Goal: Contribute content: Contribute content

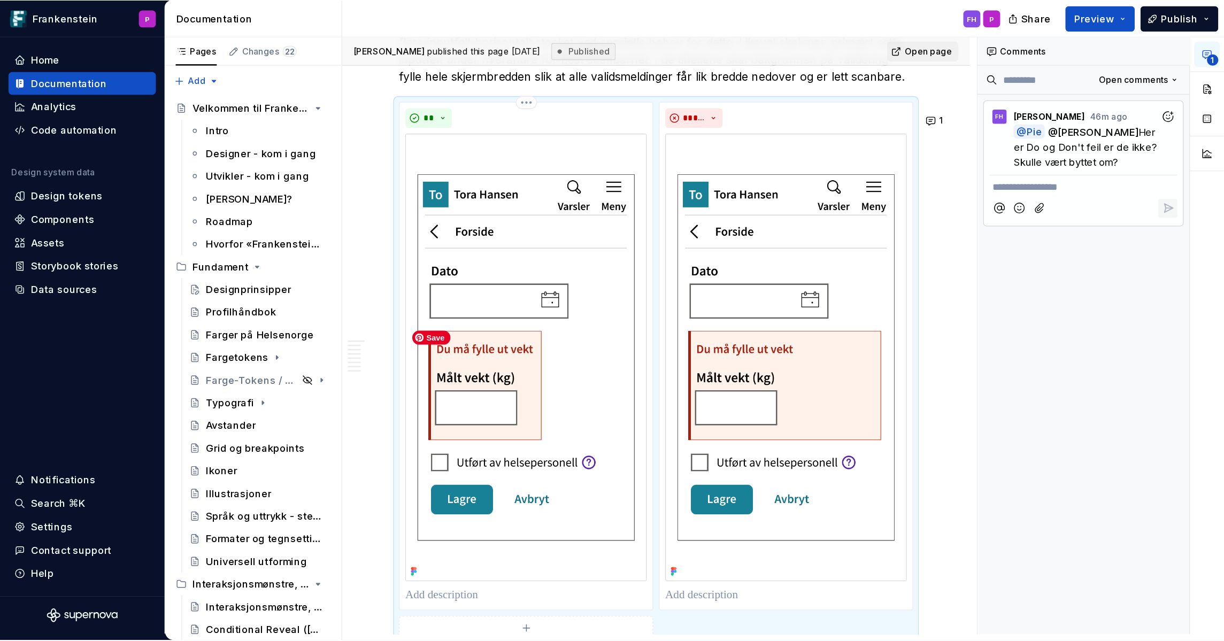
scroll to position [1973, 0]
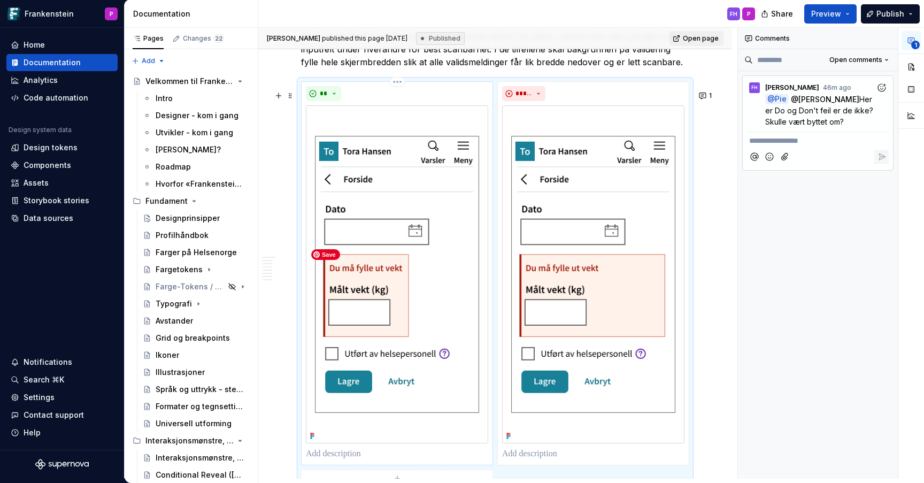
click at [451, 274] on img at bounding box center [397, 274] width 182 height 338
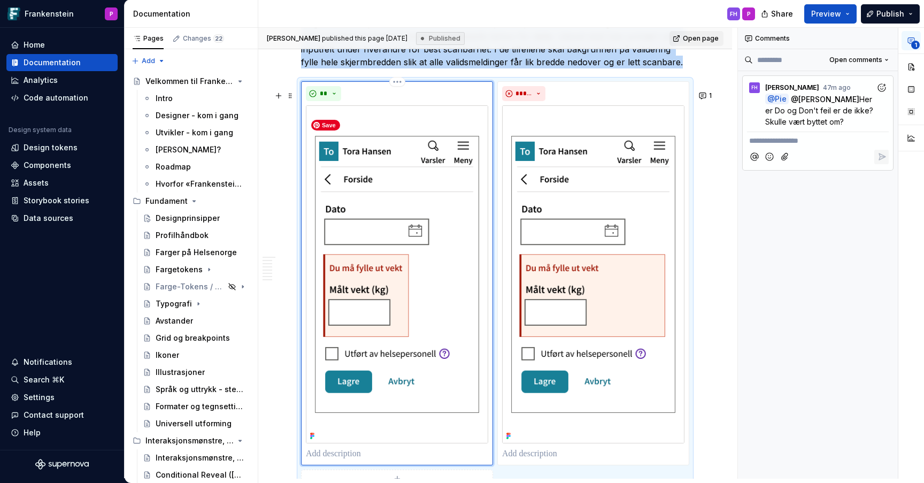
click at [445, 262] on img at bounding box center [397, 274] width 182 height 338
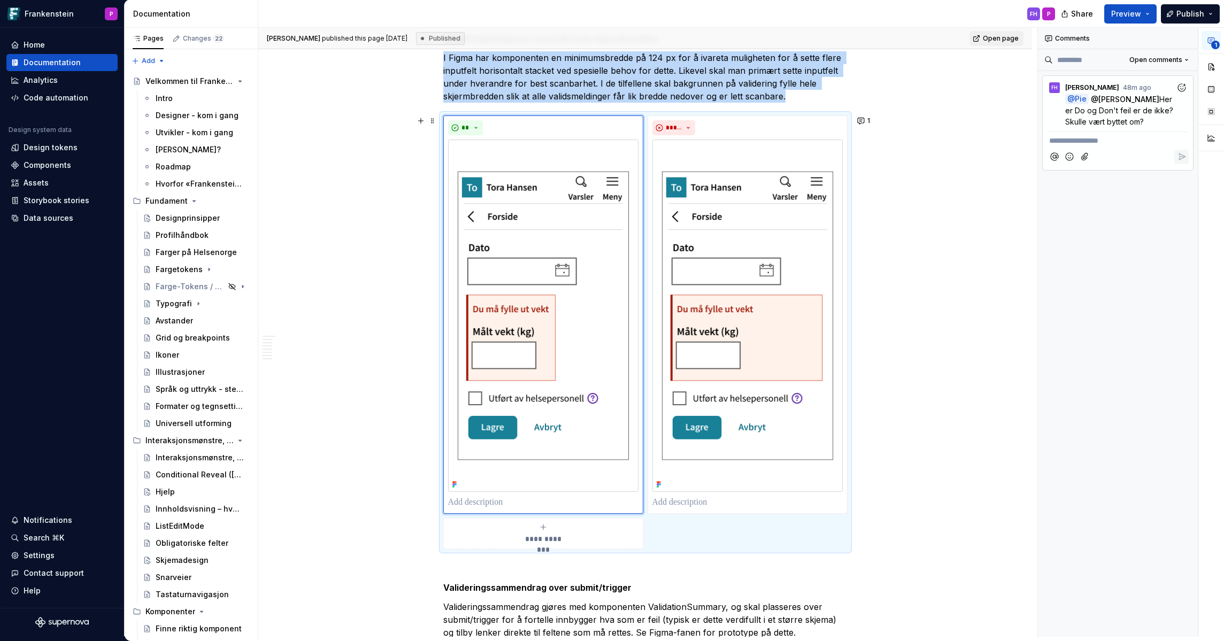
scroll to position [1937, 0]
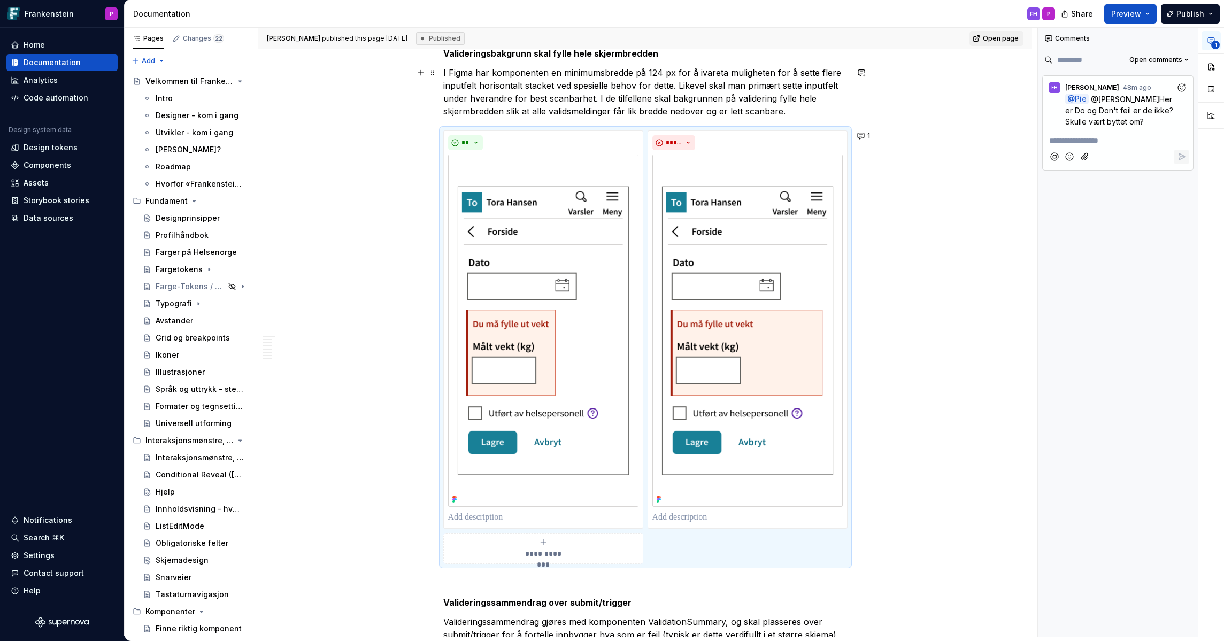
click at [776, 98] on p "I Figma har komponenten en minimumsbredde på 124 px for å ivareta muligheten fo…" at bounding box center [645, 91] width 404 height 51
click at [923, 69] on button "button" at bounding box center [1210, 66] width 19 height 19
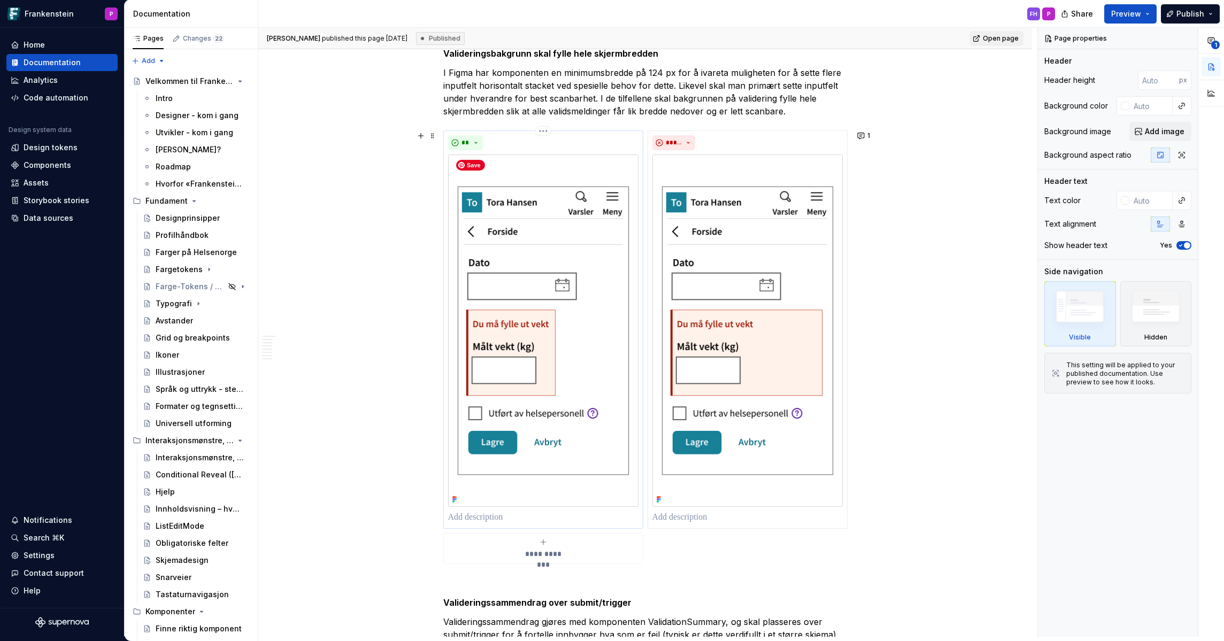
click at [536, 289] on img at bounding box center [543, 330] width 190 height 352
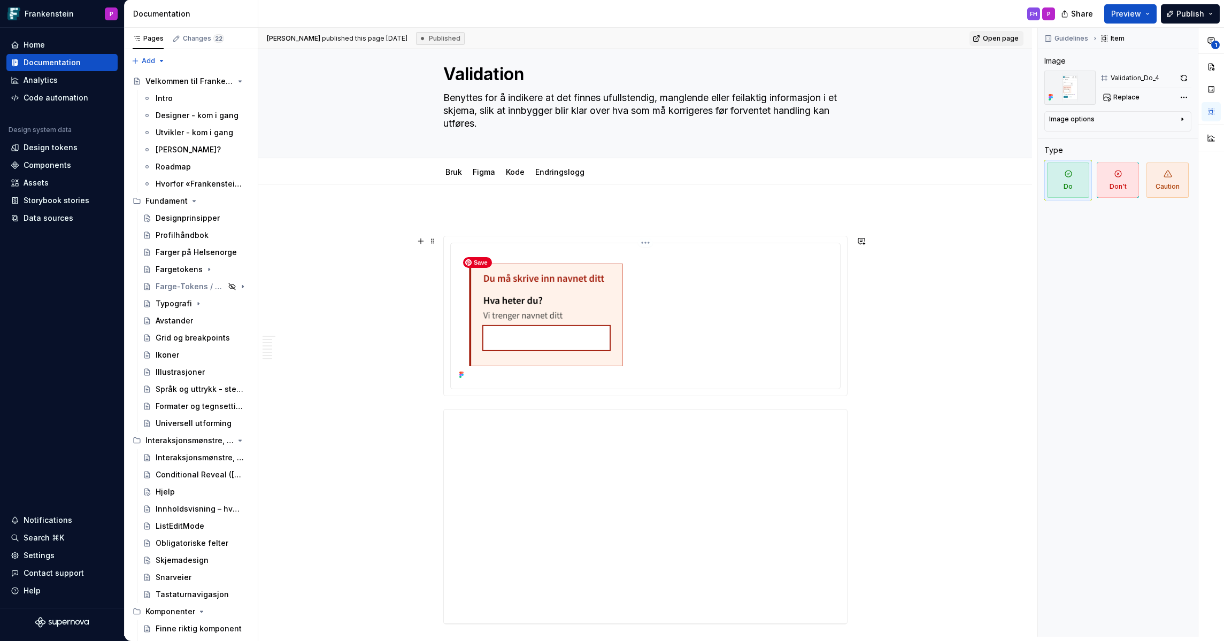
scroll to position [0, 0]
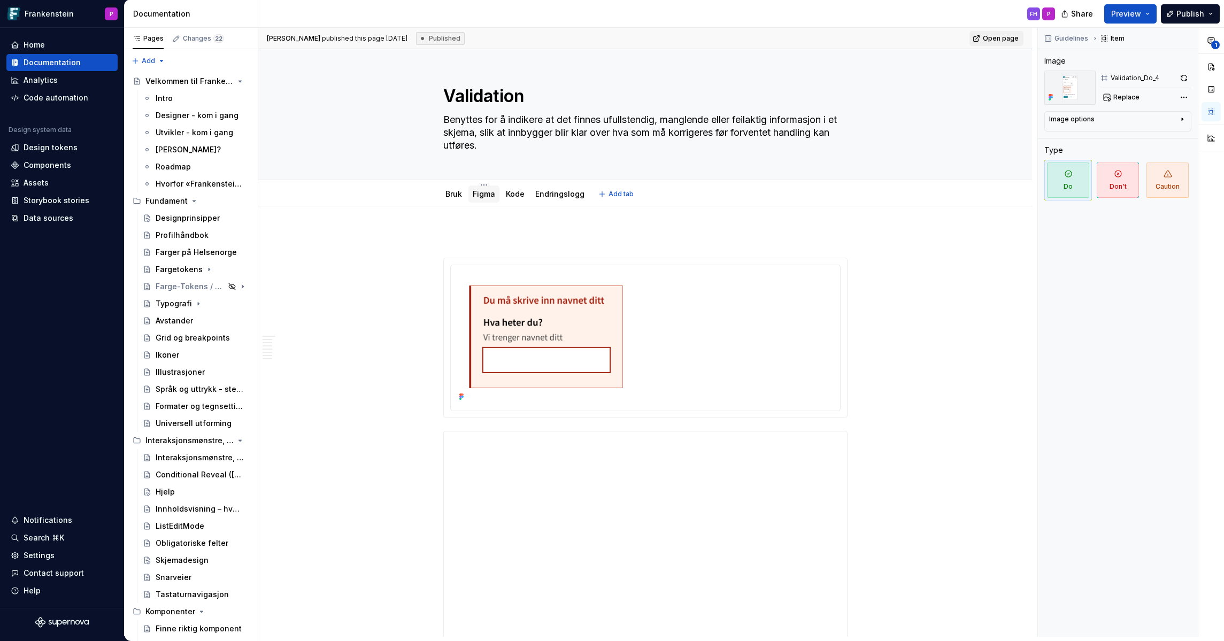
click at [489, 195] on link "Figma" at bounding box center [484, 193] width 22 height 9
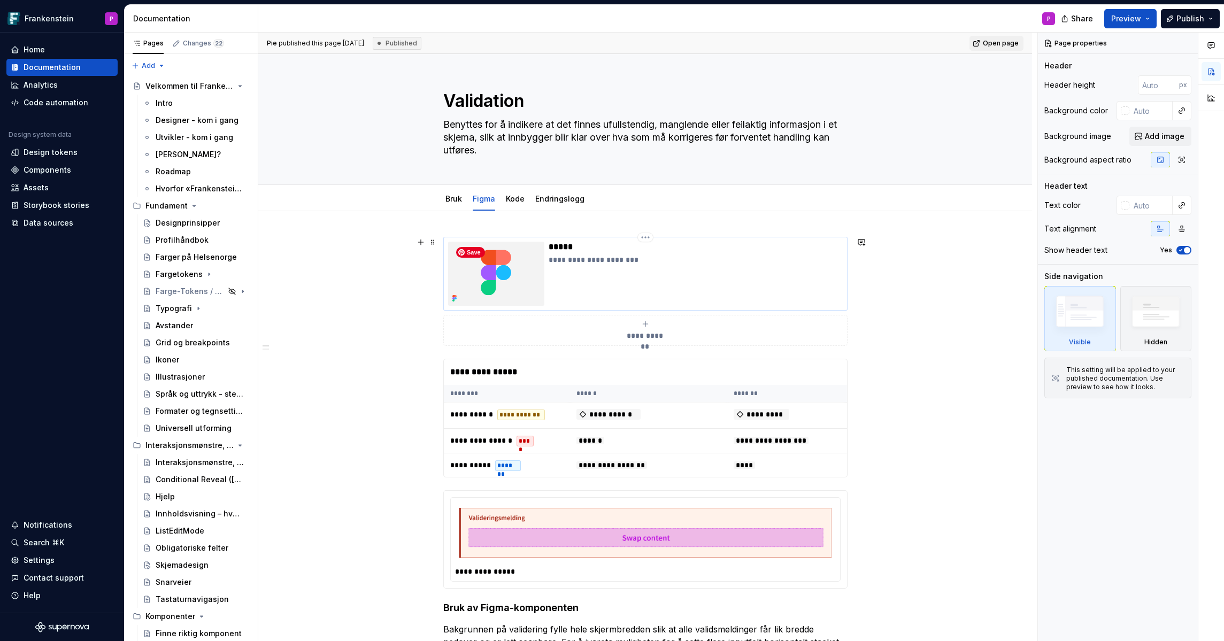
click at [527, 264] on img at bounding box center [496, 274] width 96 height 64
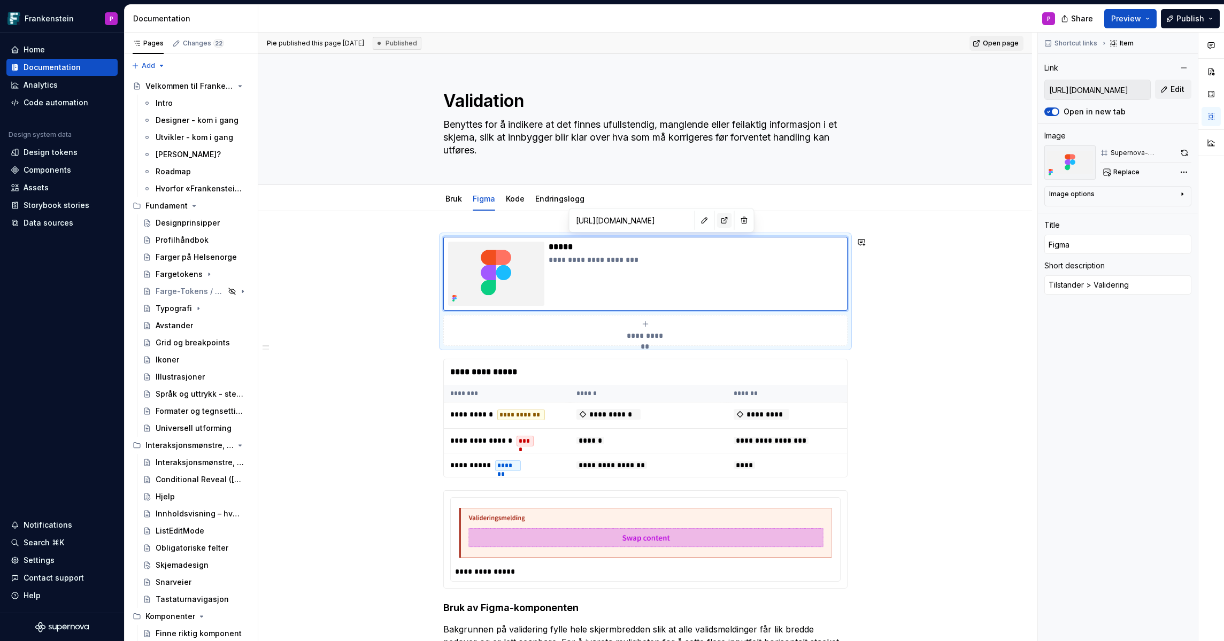
click at [717, 221] on button "button" at bounding box center [724, 220] width 15 height 15
click at [923, 45] on button "button" at bounding box center [1210, 45] width 19 height 19
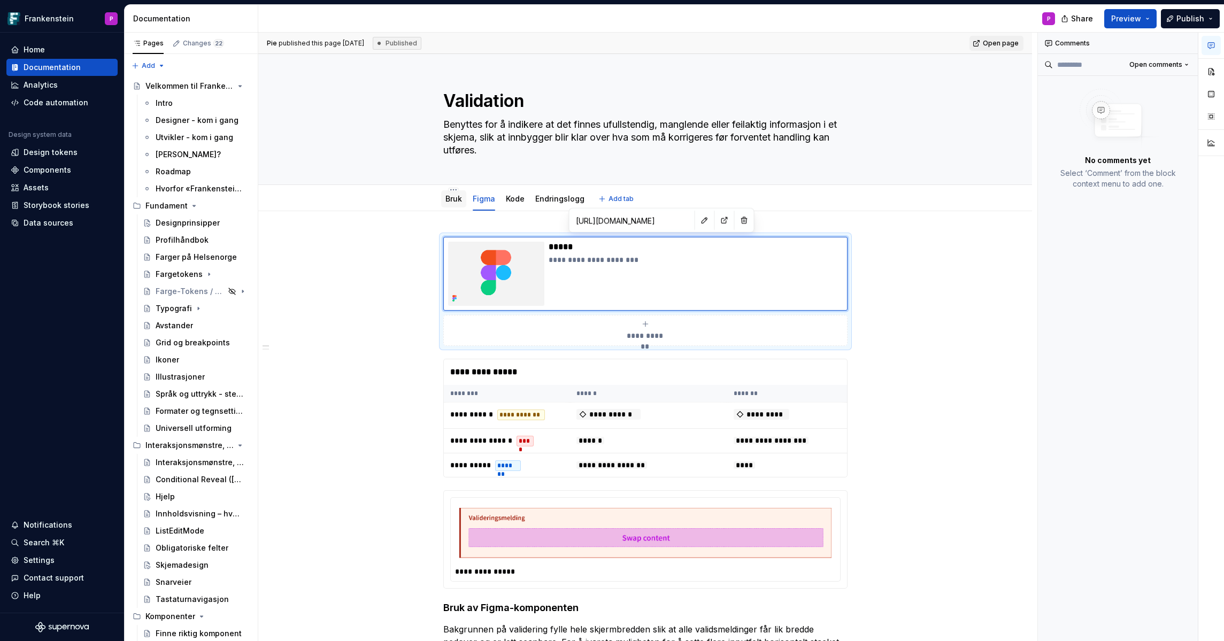
click at [459, 202] on link "Bruk" at bounding box center [453, 198] width 17 height 9
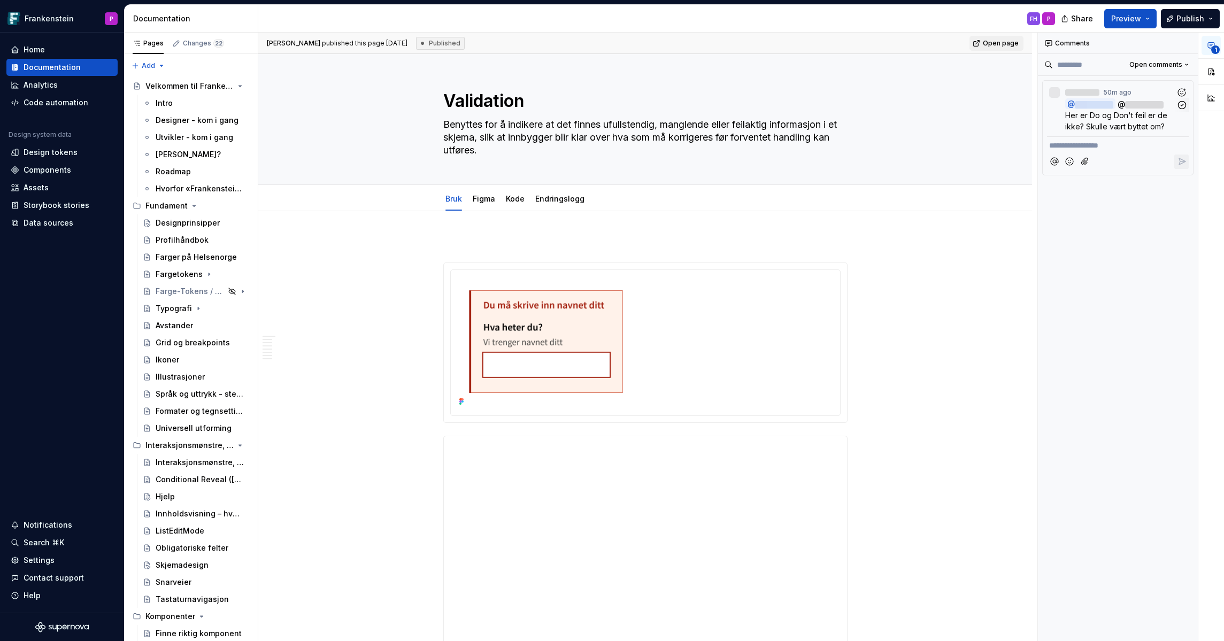
type textarea "*"
click at [923, 115] on span "Her er Do og Don't feil er de ikke? Skulle vært byttet om?" at bounding box center [1120, 115] width 110 height 32
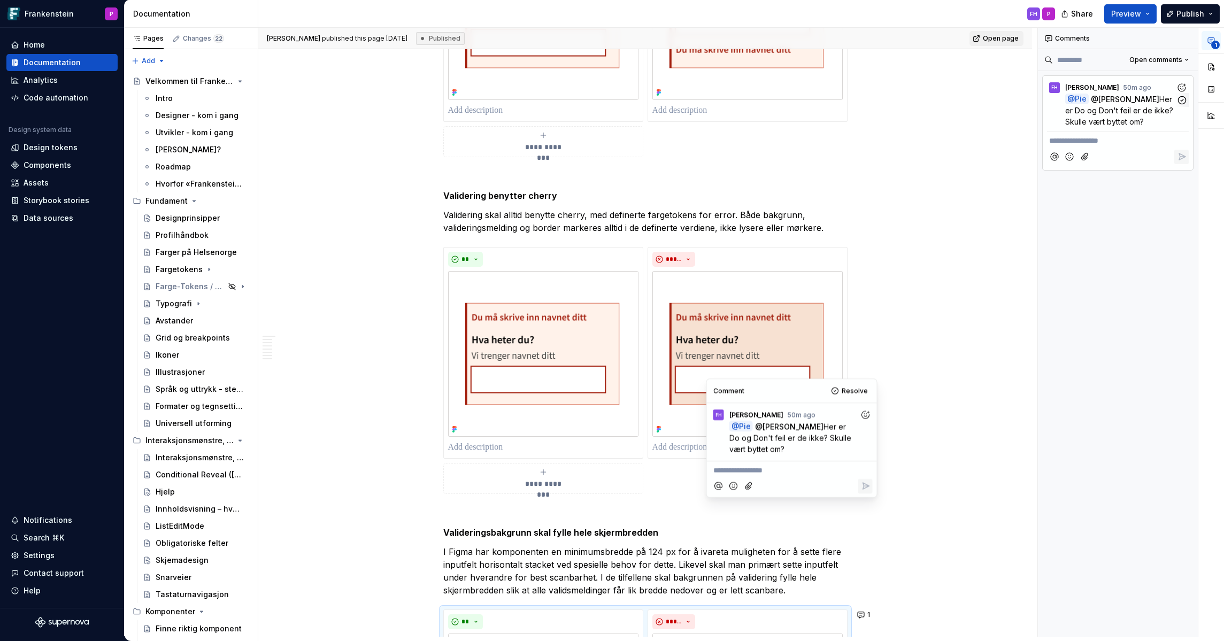
scroll to position [1986, 0]
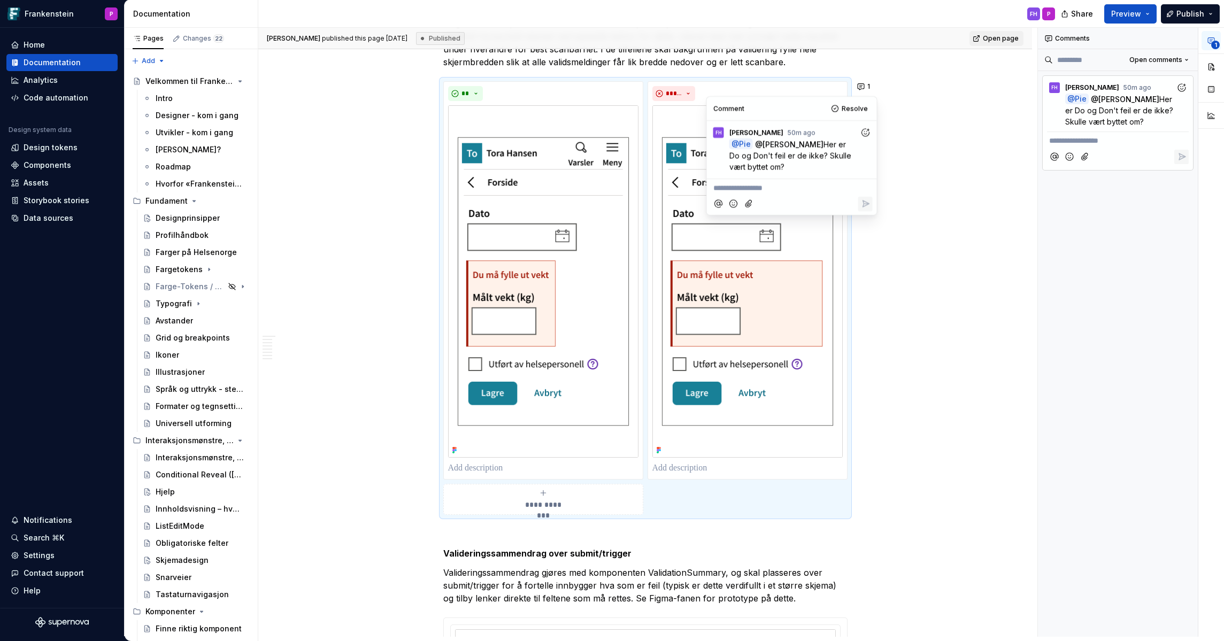
click at [923, 140] on p "**********" at bounding box center [1117, 140] width 137 height 11
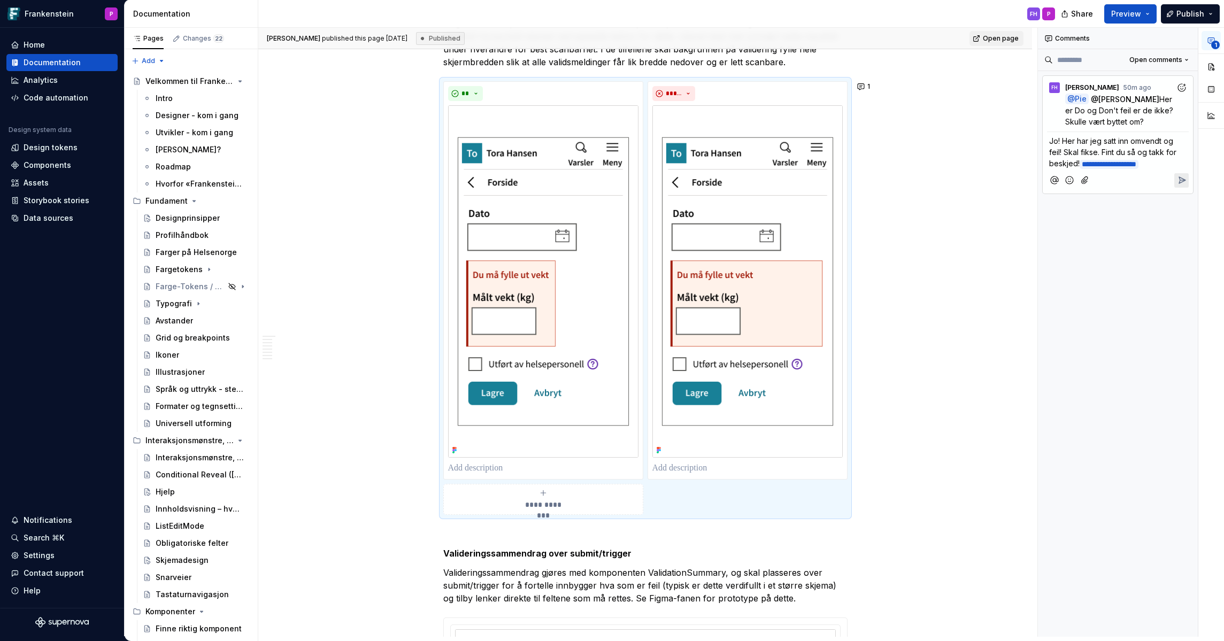
click at [923, 177] on icon "Reply" at bounding box center [1182, 180] width 6 height 6
click at [577, 321] on img at bounding box center [543, 281] width 190 height 352
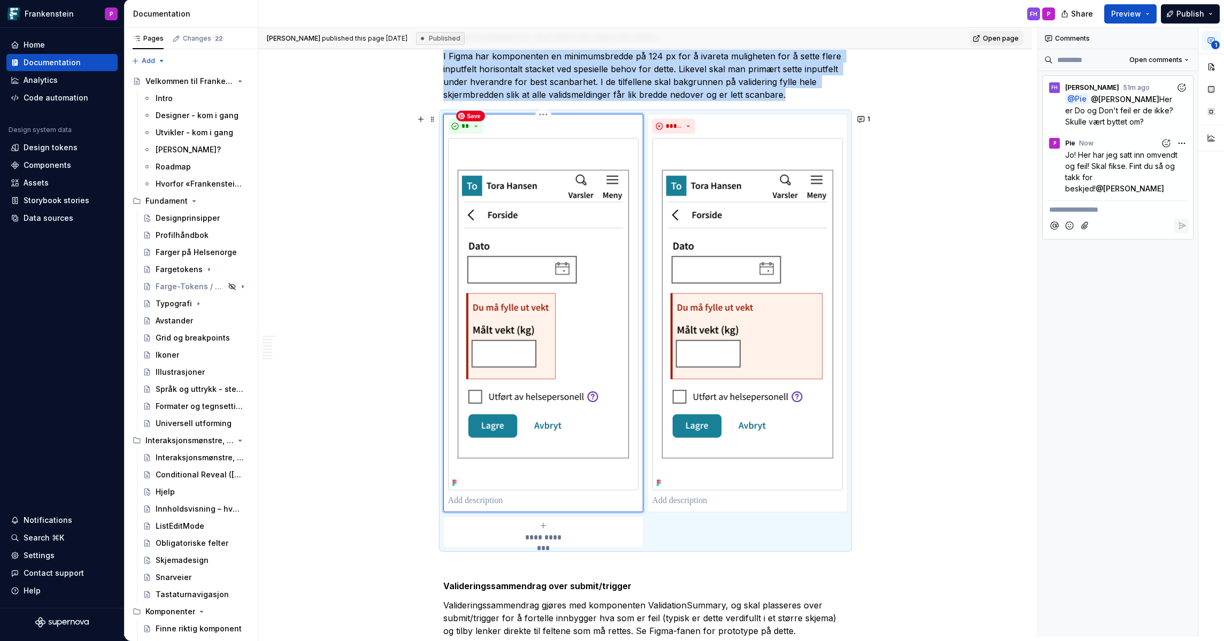
scroll to position [1942, 0]
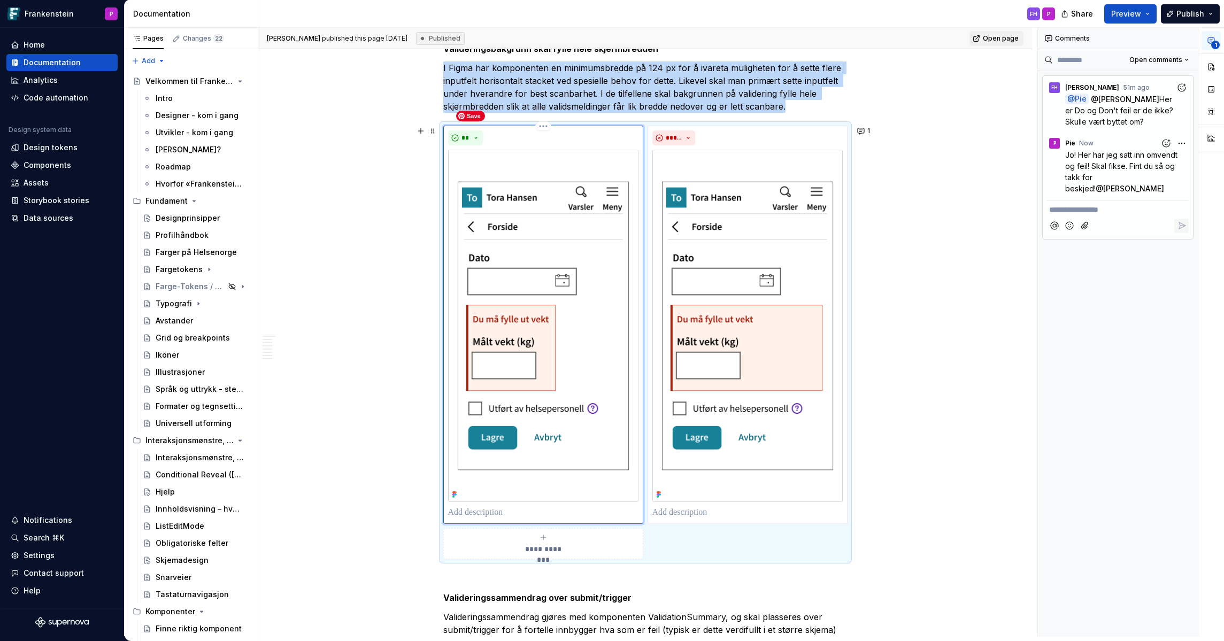
click at [552, 276] on img at bounding box center [543, 326] width 190 height 352
click at [923, 65] on button "button" at bounding box center [1210, 66] width 19 height 19
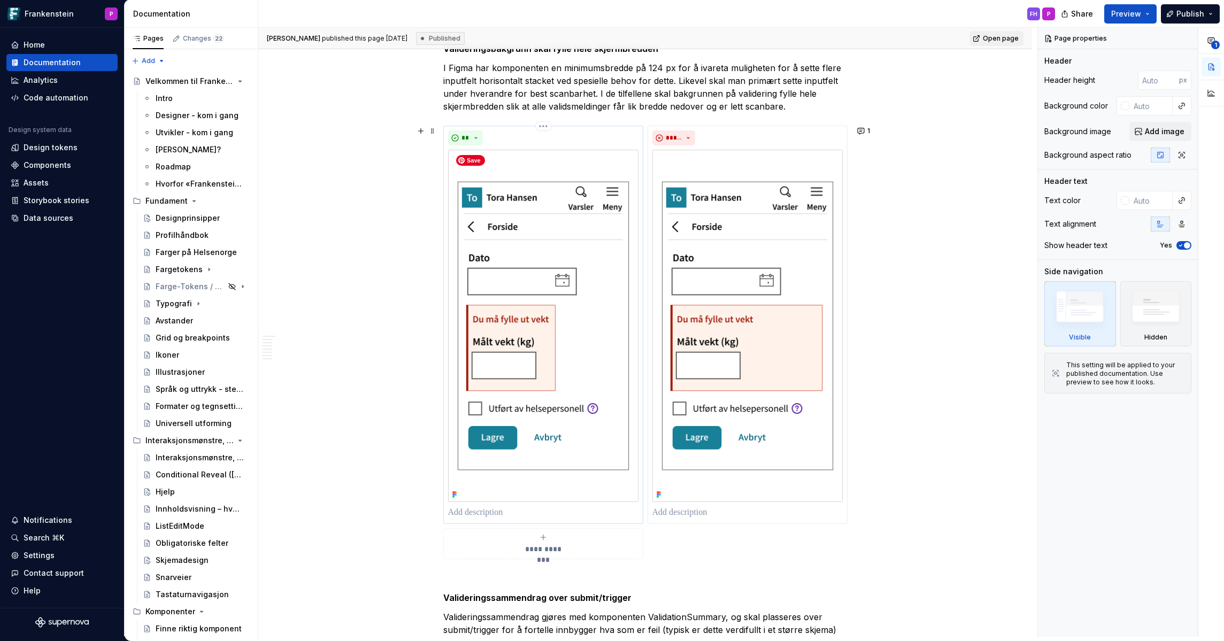
click at [593, 307] on img at bounding box center [543, 326] width 190 height 352
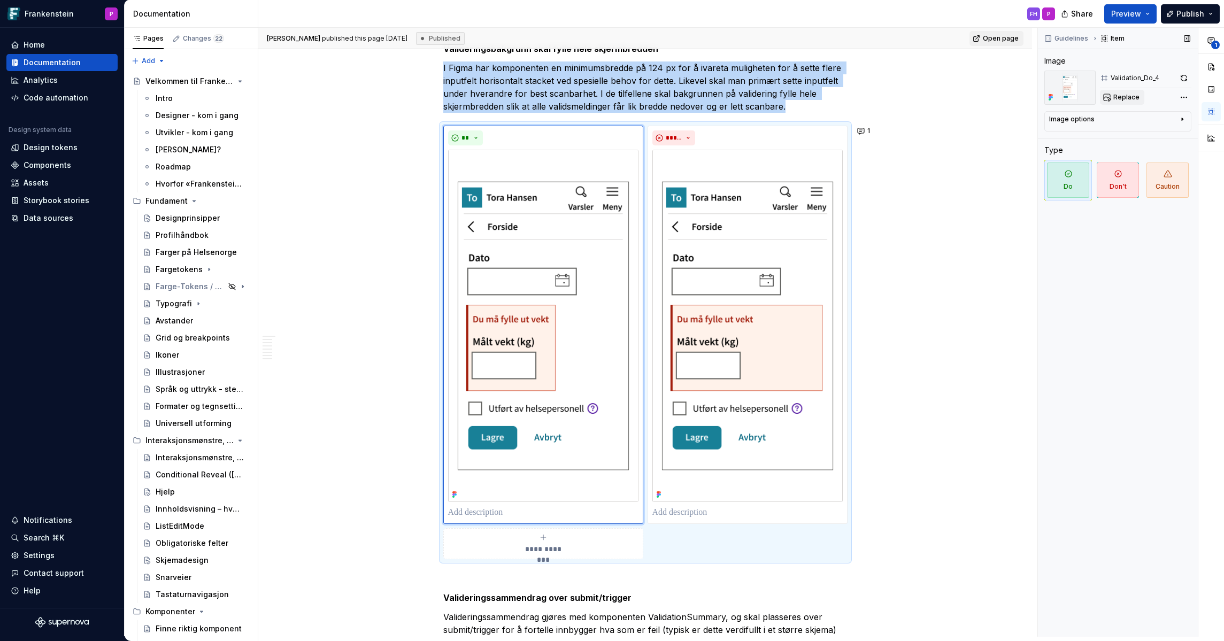
click at [923, 96] on span "Replace" at bounding box center [1126, 97] width 26 height 9
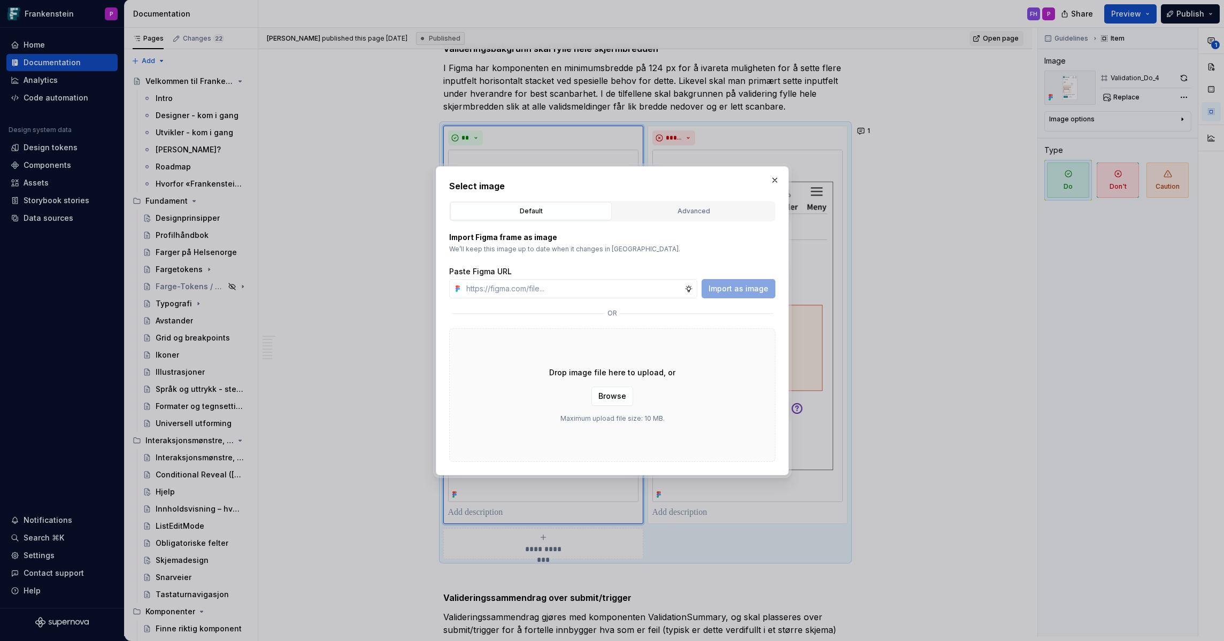
type textarea "*"
click at [692, 206] on div "Advanced" at bounding box center [693, 211] width 154 height 11
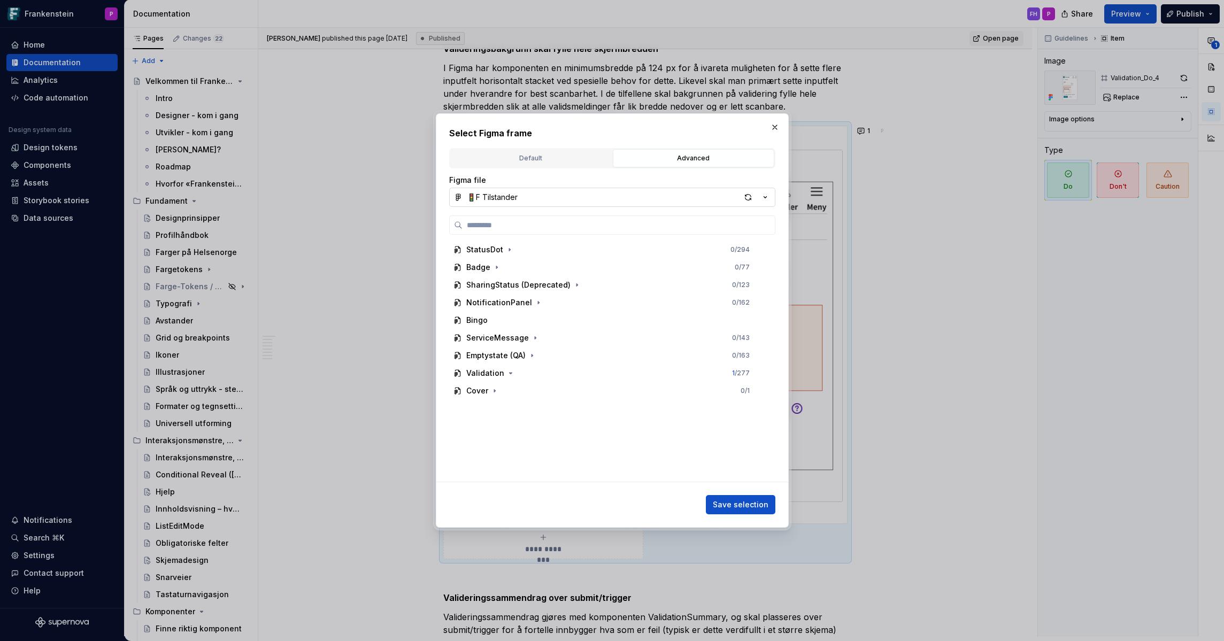
click at [763, 197] on icon "button" at bounding box center [765, 197] width 11 height 11
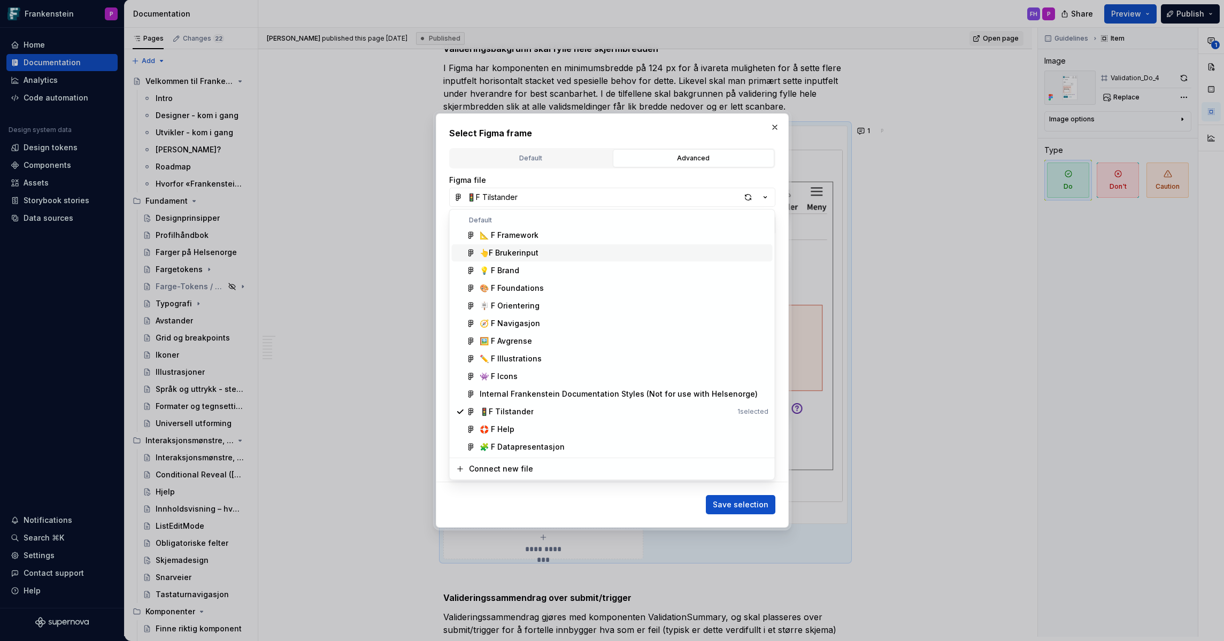
click at [625, 135] on div "Select Figma frame Default Advanced Import Figma frame as image We’ll keep this…" at bounding box center [612, 320] width 1224 height 641
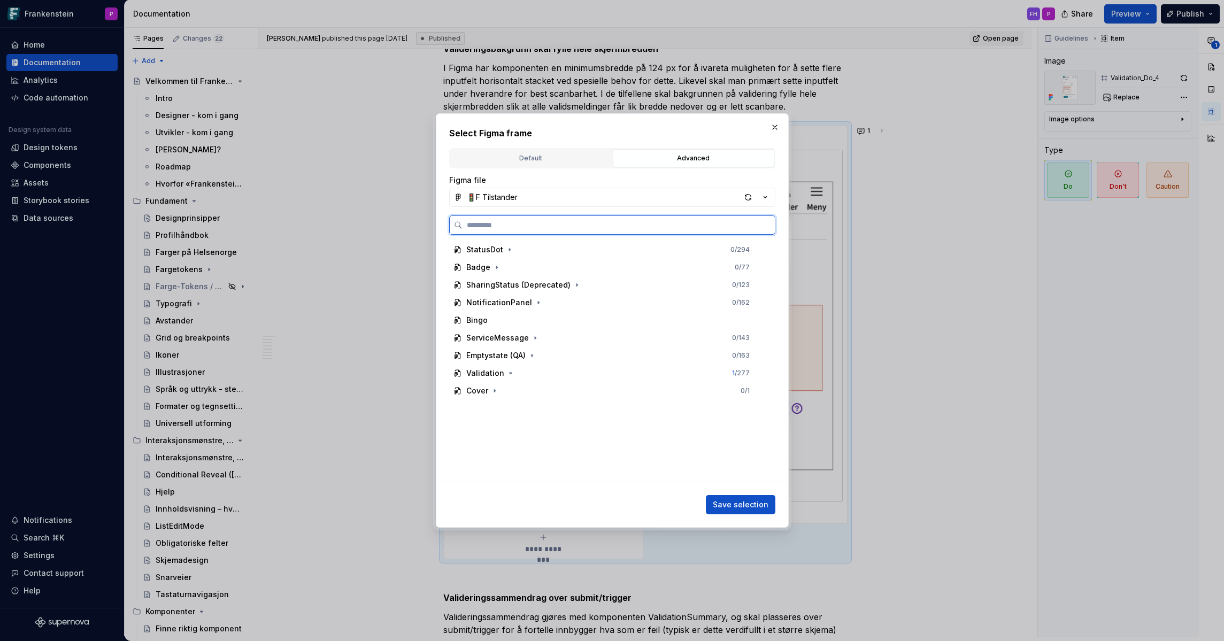
click at [530, 223] on input "search" at bounding box center [618, 225] width 312 height 11
paste input "**********"
type input "**********"
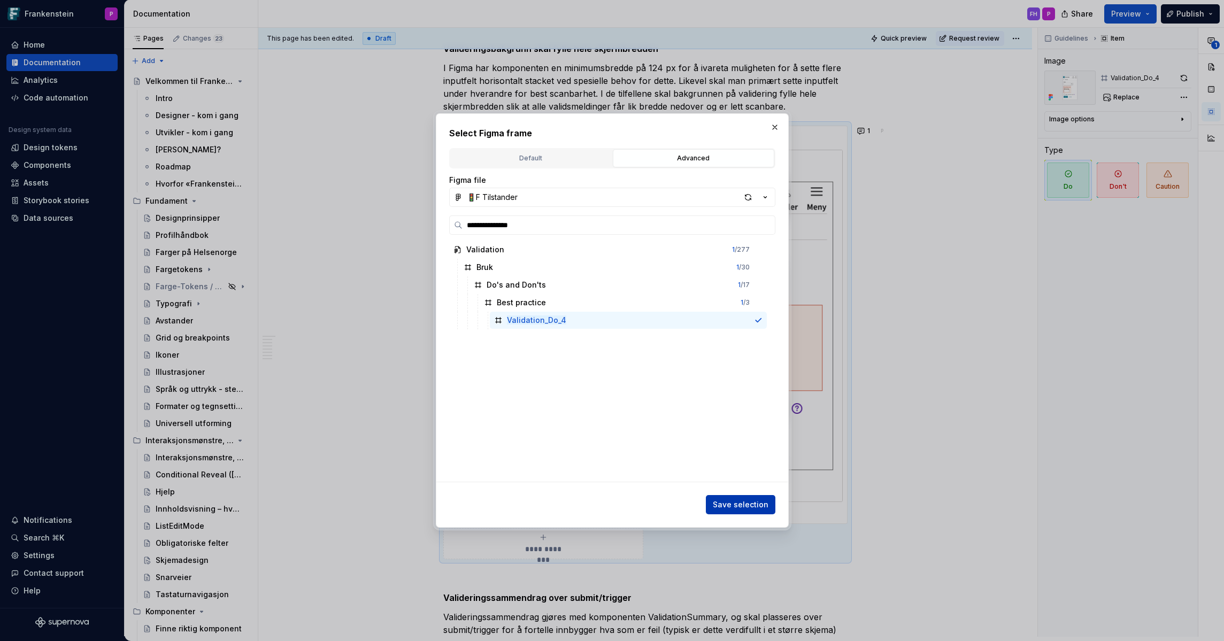
click at [726, 482] on span "Save selection" at bounding box center [741, 504] width 56 height 11
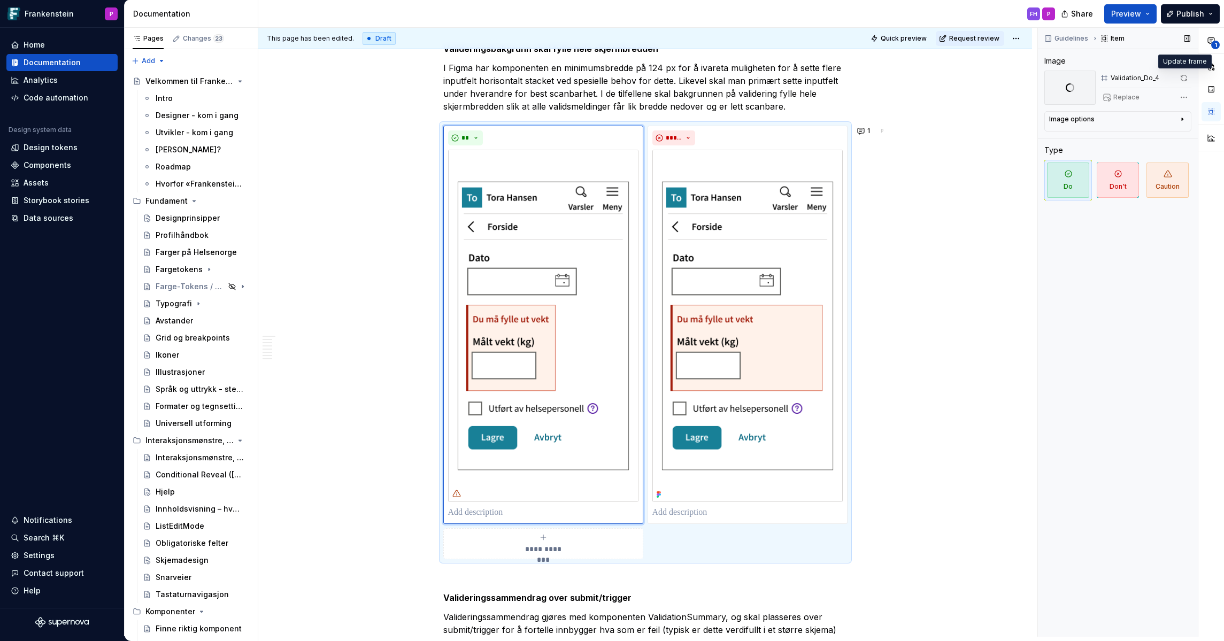
click at [923, 78] on span at bounding box center [1183, 78] width 15 height 15
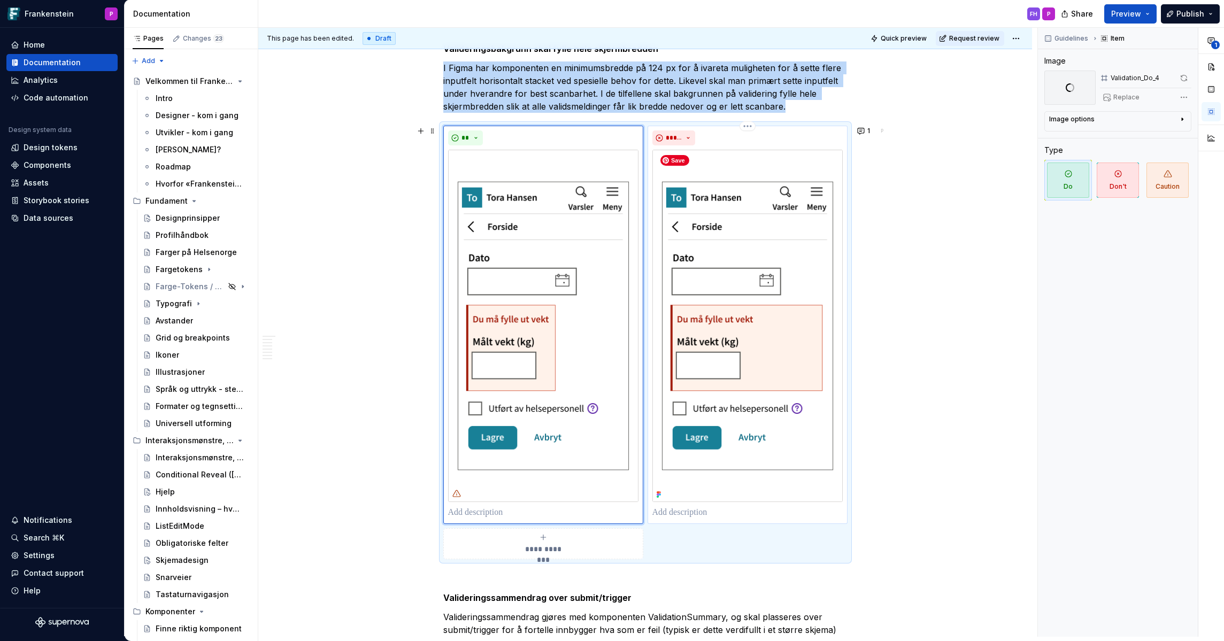
click at [743, 251] on img at bounding box center [747, 326] width 190 height 352
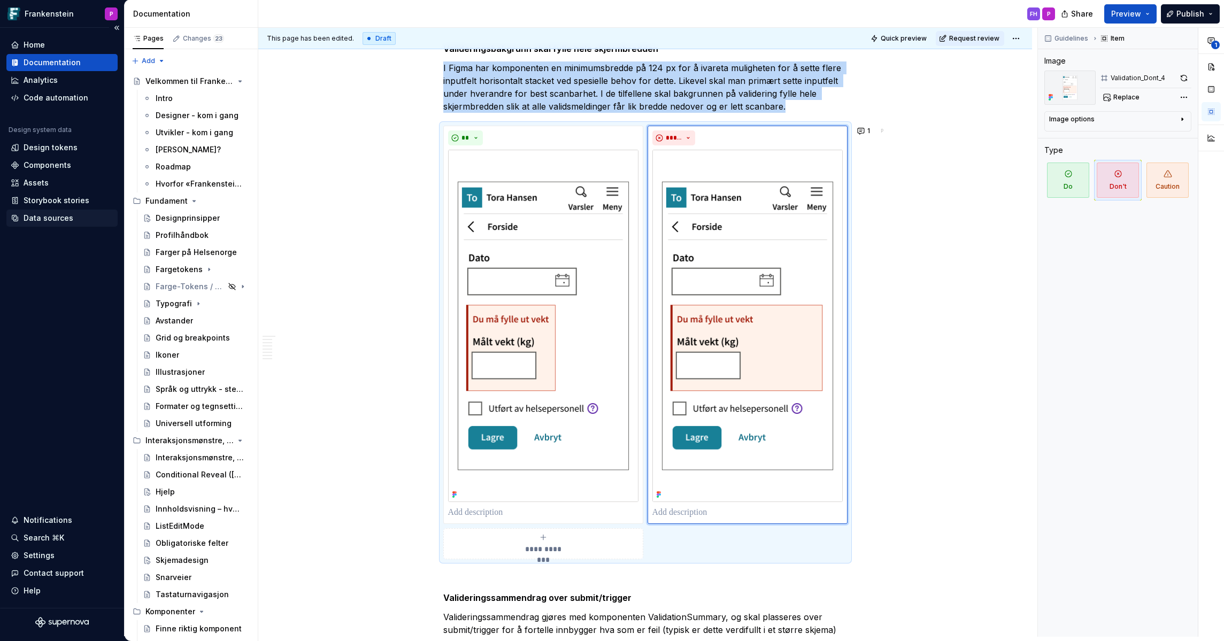
click at [58, 218] on div "Data sources" at bounding box center [49, 218] width 50 height 11
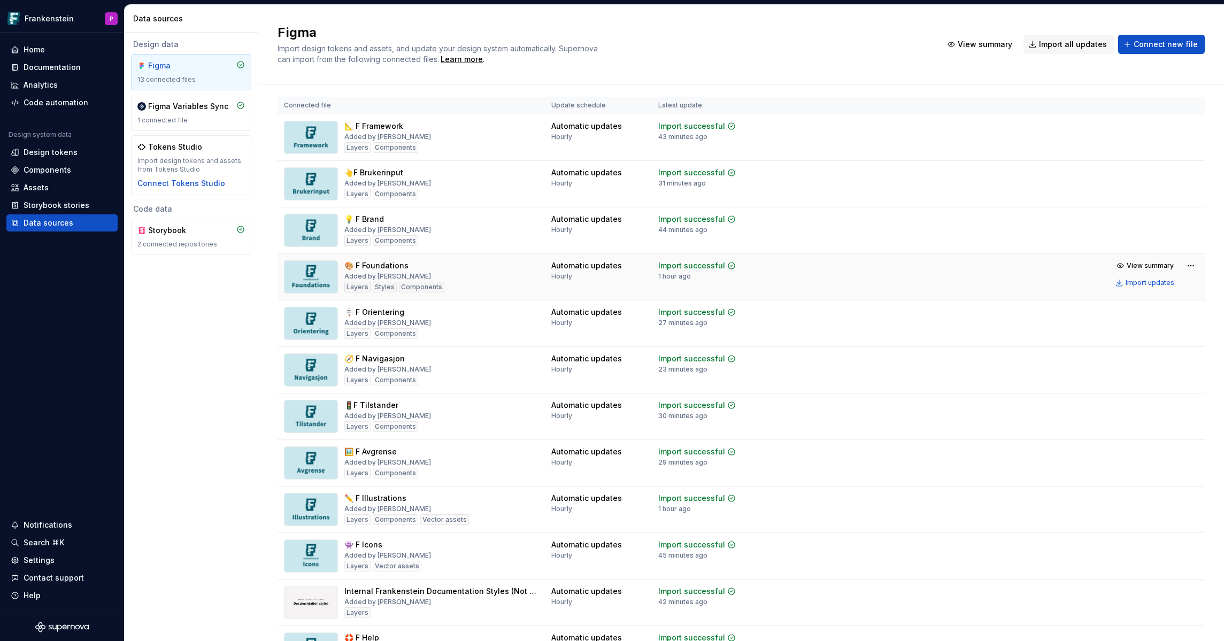
scroll to position [8, 0]
click at [923, 417] on div "Import updates" at bounding box center [1149, 421] width 49 height 9
click at [53, 65] on div "Documentation" at bounding box center [52, 67] width 57 height 11
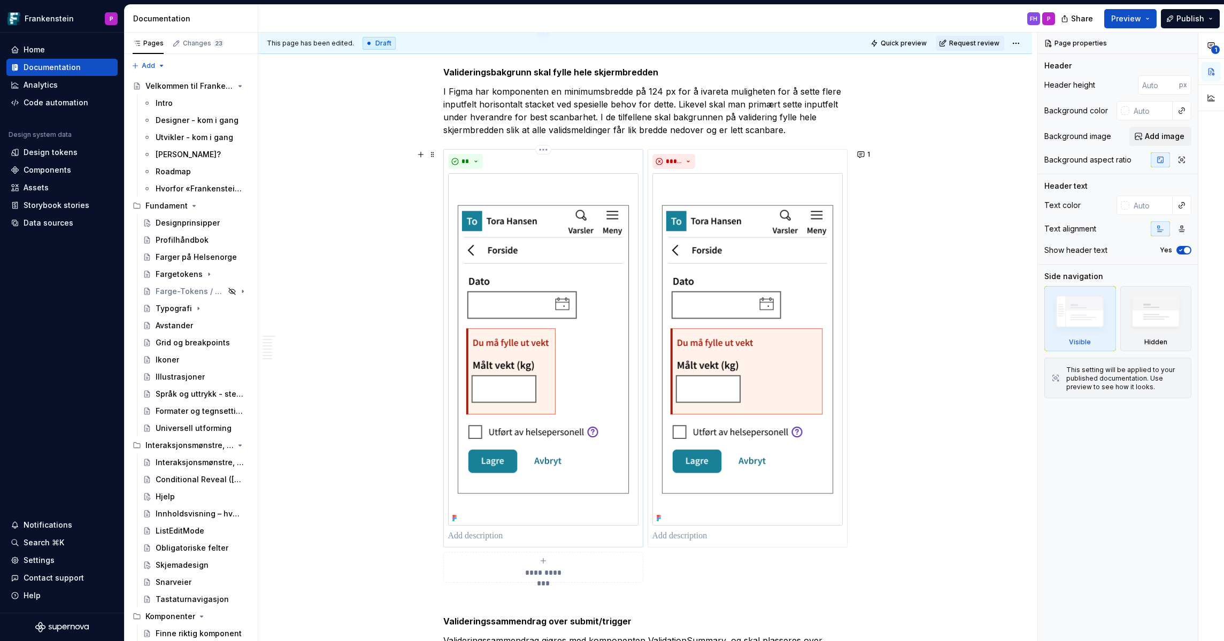
scroll to position [1921, 0]
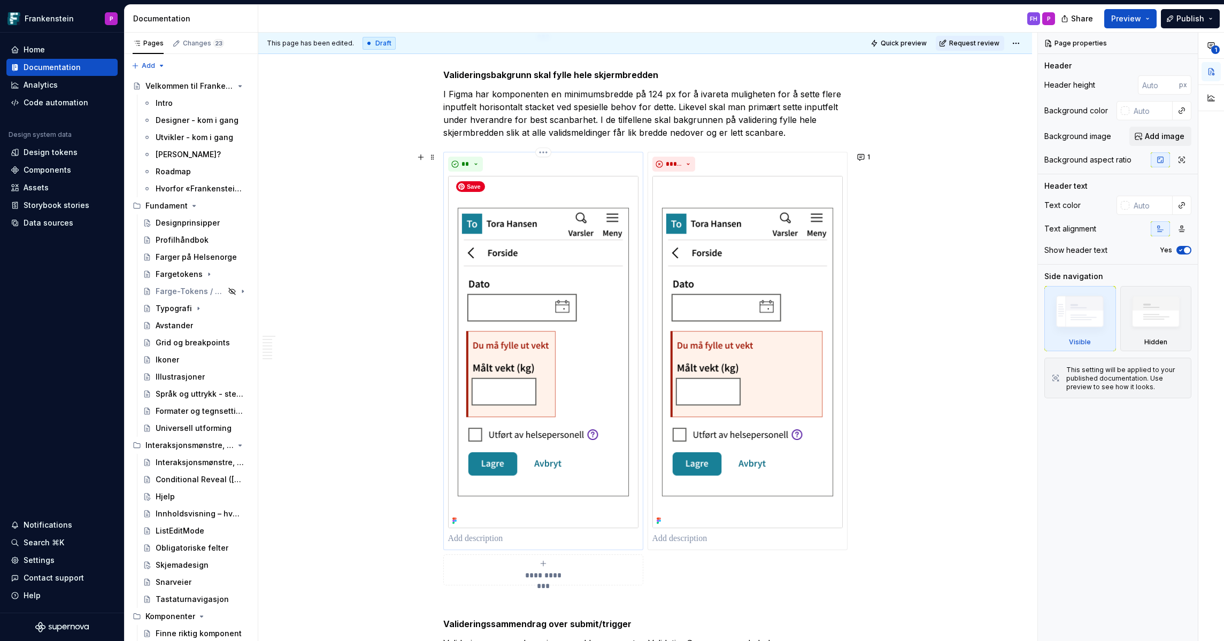
click at [583, 314] on img at bounding box center [543, 352] width 190 height 352
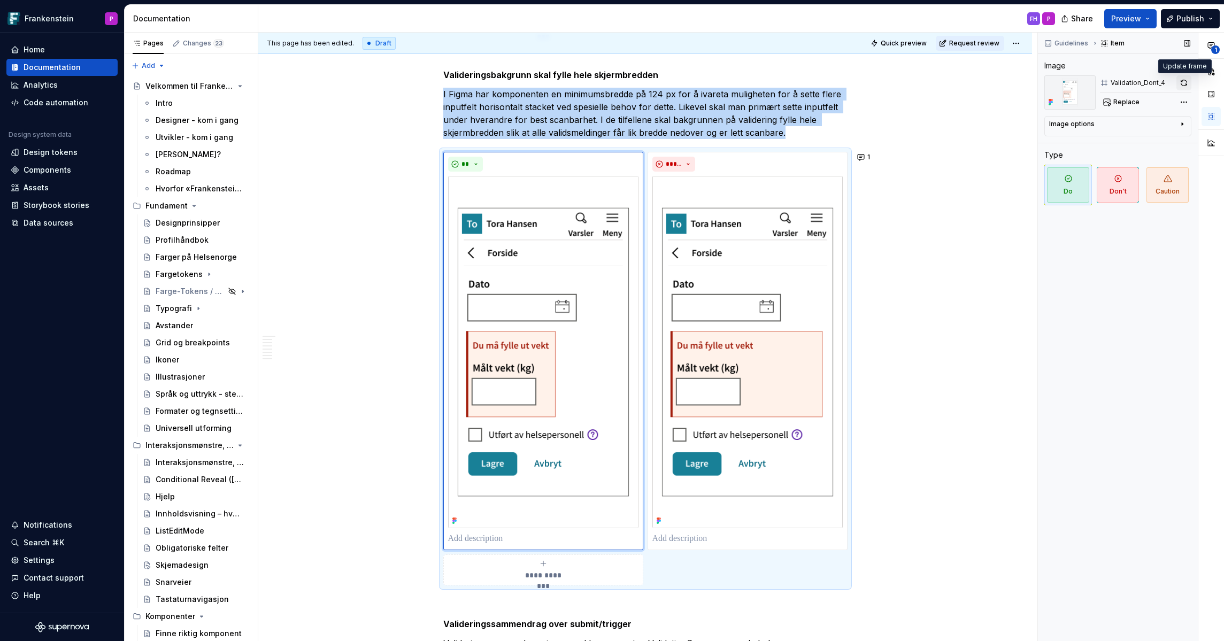
click at [923, 84] on button "button" at bounding box center [1183, 82] width 15 height 15
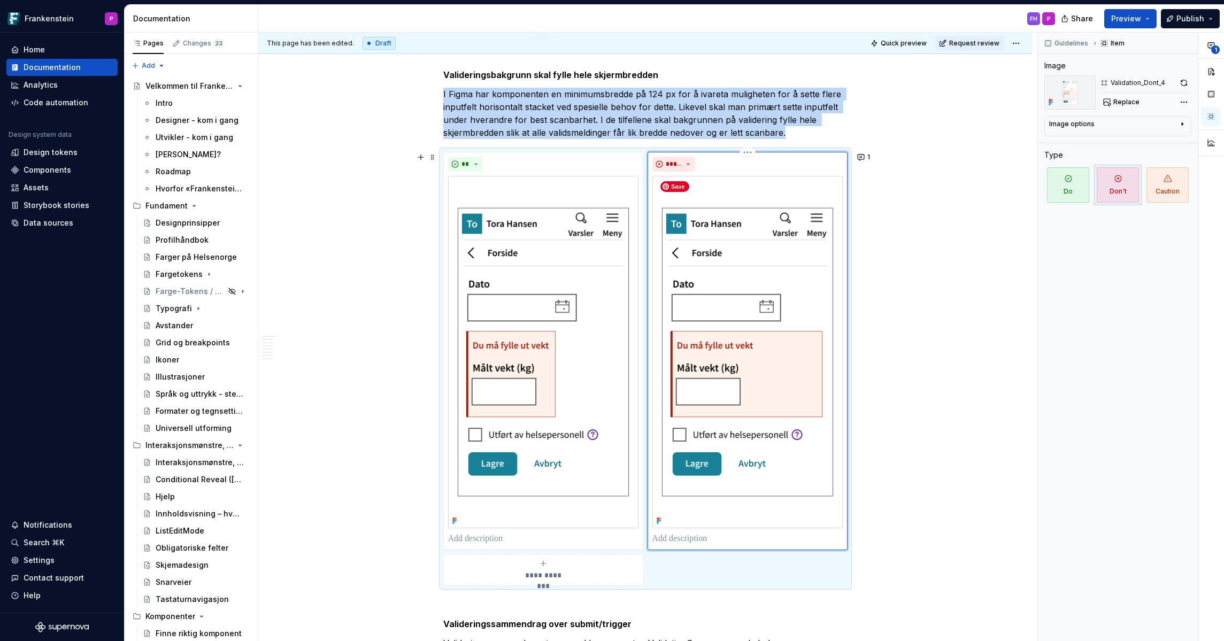
click at [772, 311] on img at bounding box center [747, 352] width 190 height 352
click at [923, 82] on button "button" at bounding box center [1183, 82] width 15 height 15
click at [923, 99] on span "Replace" at bounding box center [1126, 102] width 26 height 9
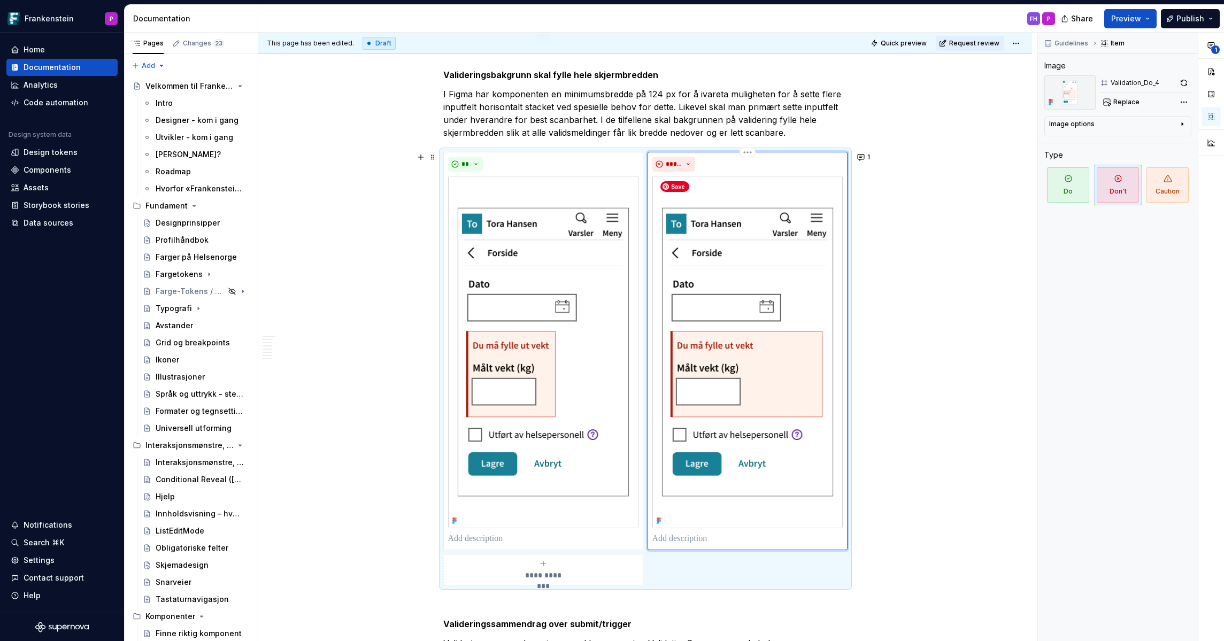
click at [747, 329] on img at bounding box center [747, 352] width 190 height 352
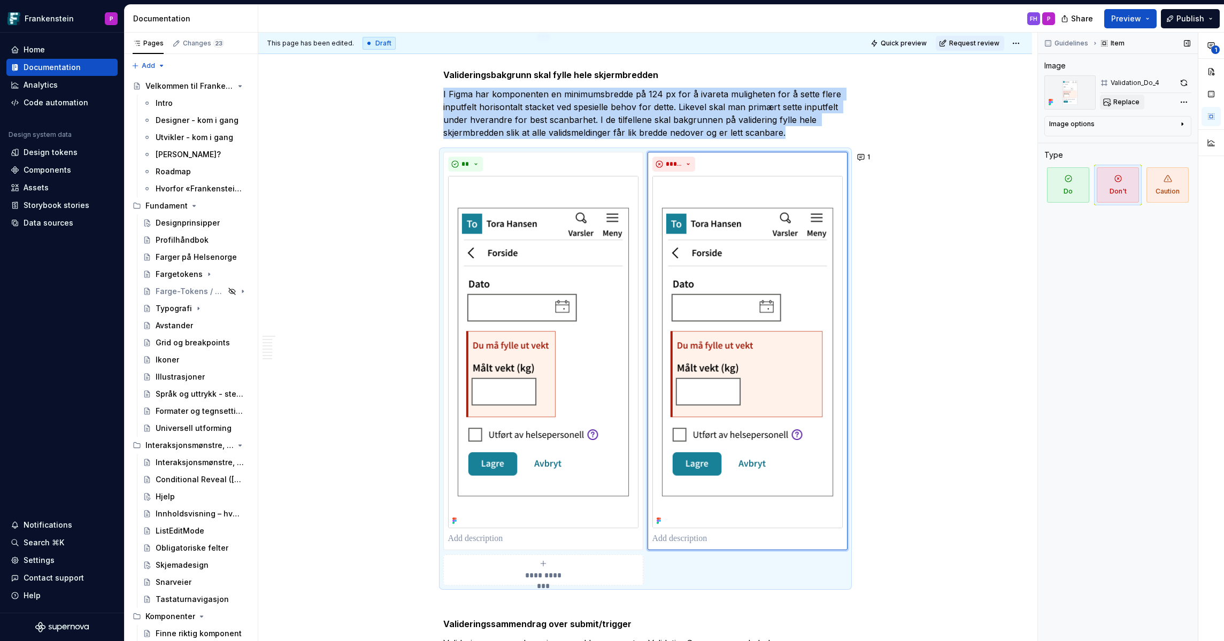
click at [923, 103] on span "Replace" at bounding box center [1126, 102] width 26 height 9
type textarea "*"
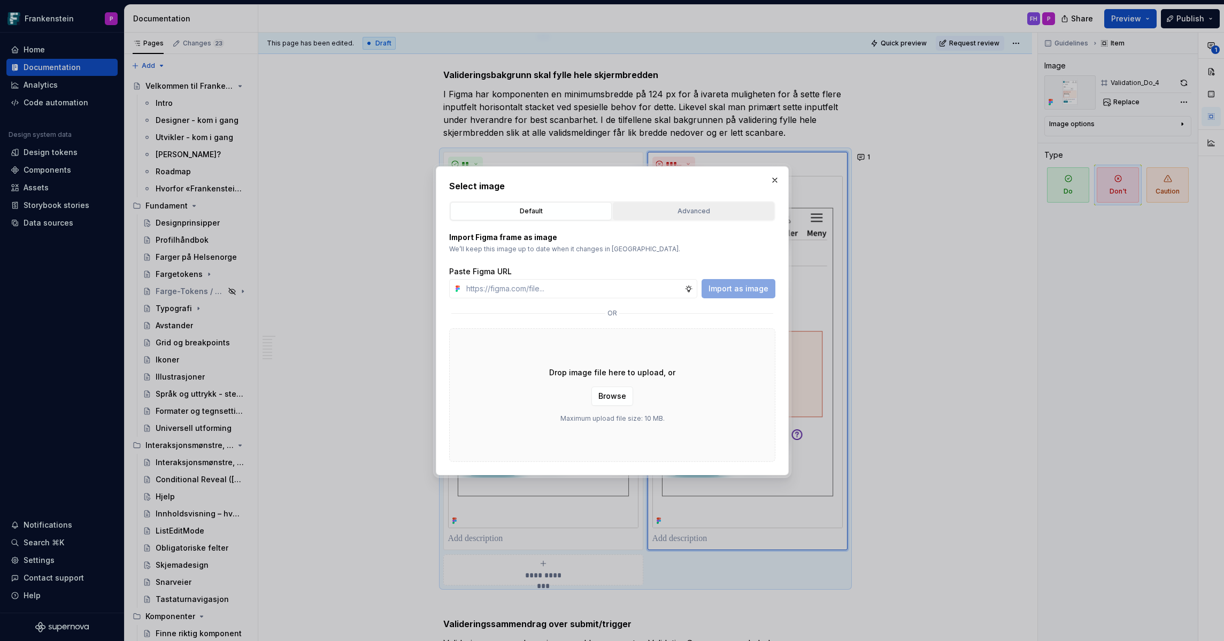
click at [701, 212] on div "Advanced" at bounding box center [693, 211] width 154 height 11
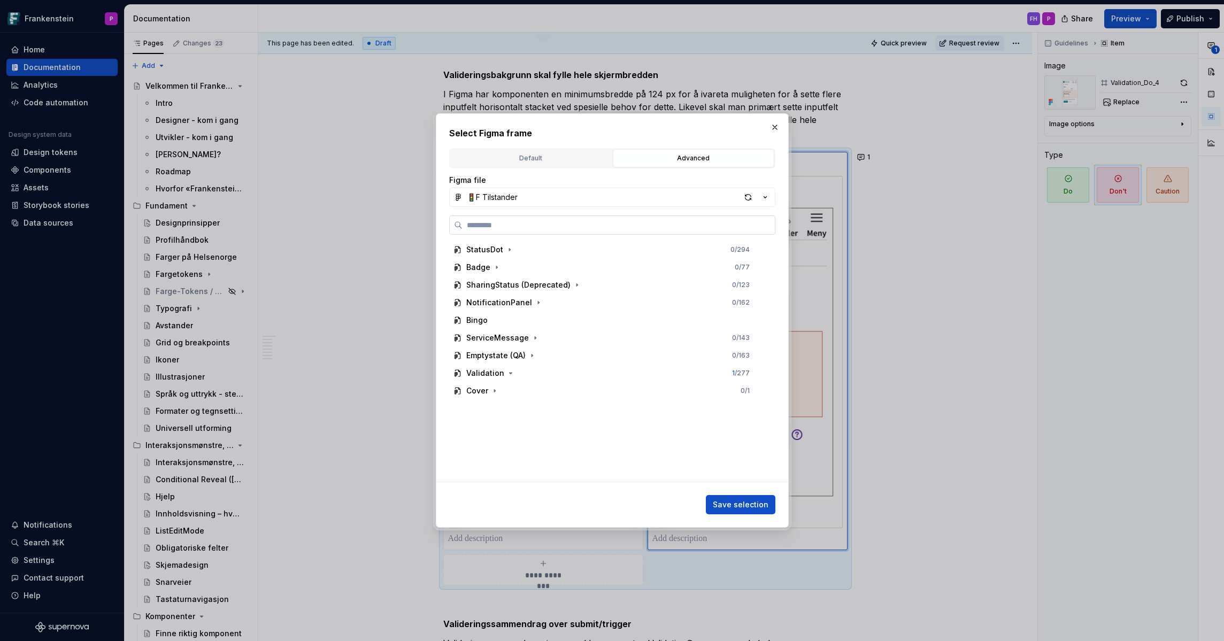
paste input "**********"
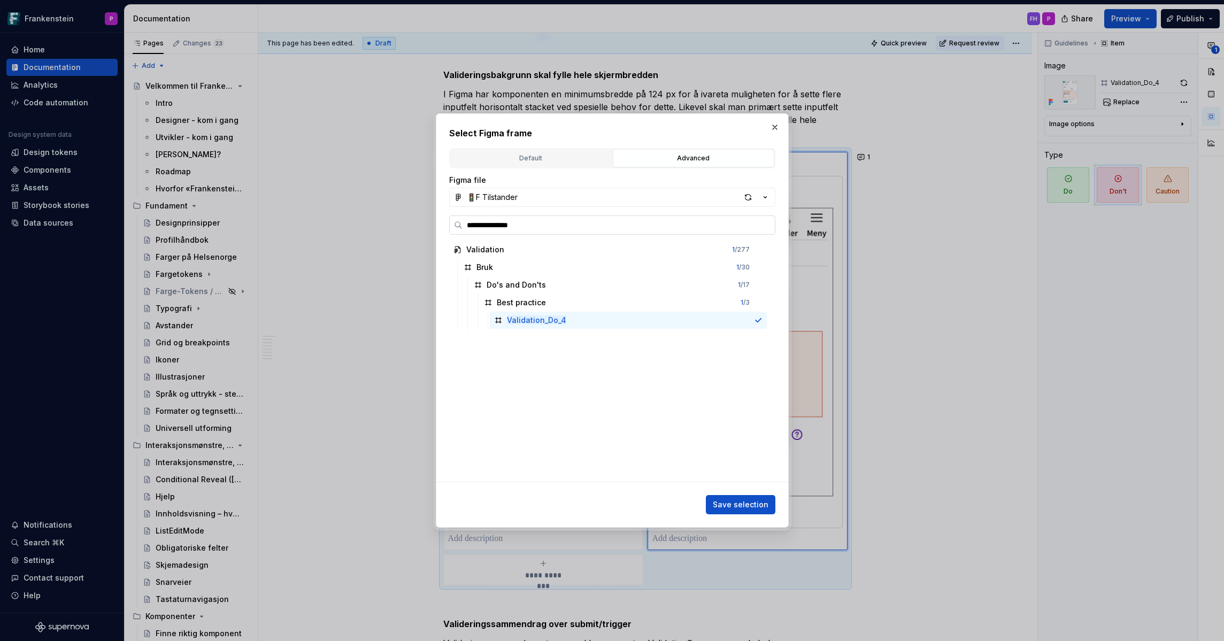
click at [512, 229] on input "**********" at bounding box center [618, 225] width 312 height 11
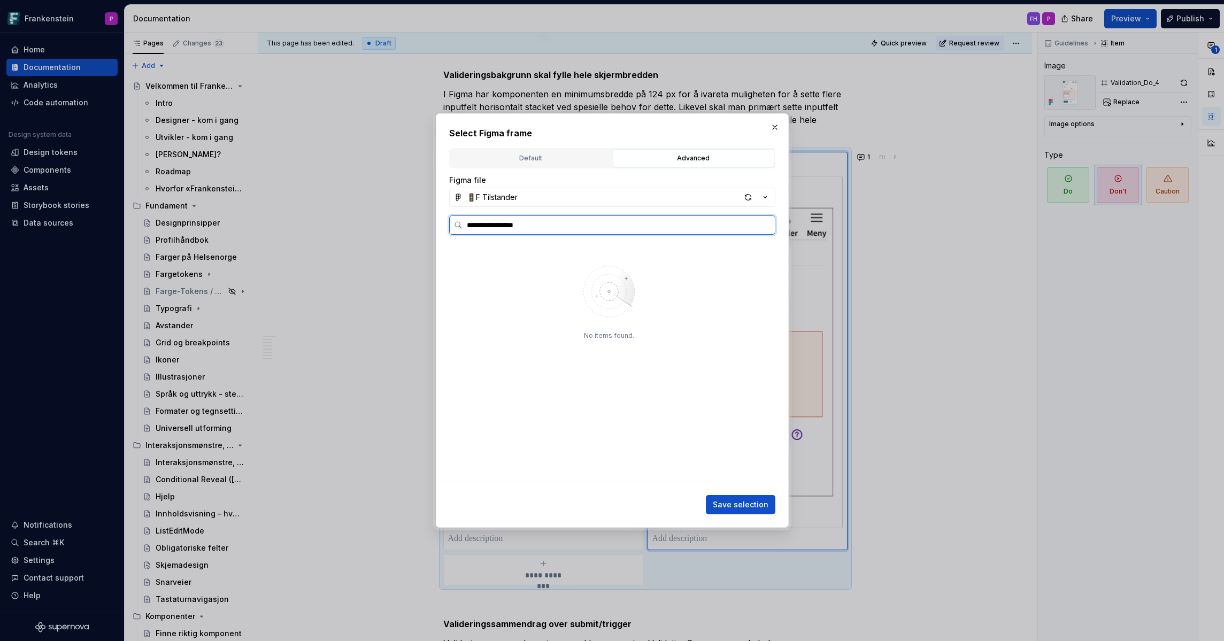
type input "**********"
click at [556, 322] on mark "Validation_Dont_4" at bounding box center [540, 319] width 67 height 9
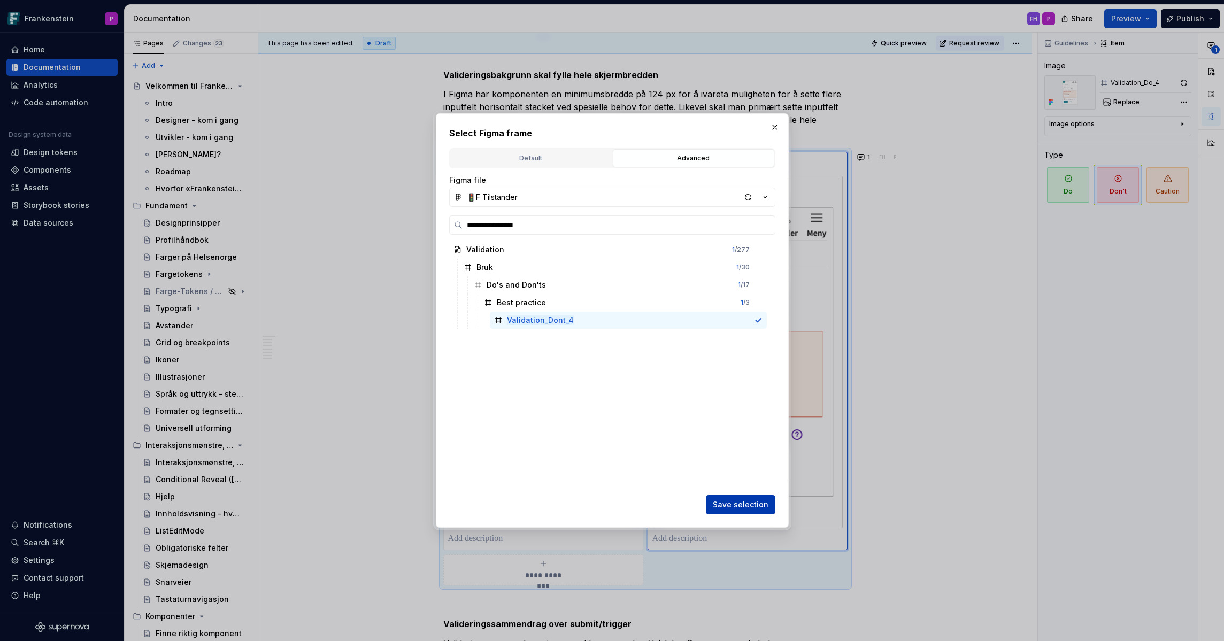
click at [731, 482] on span "Save selection" at bounding box center [741, 504] width 56 height 11
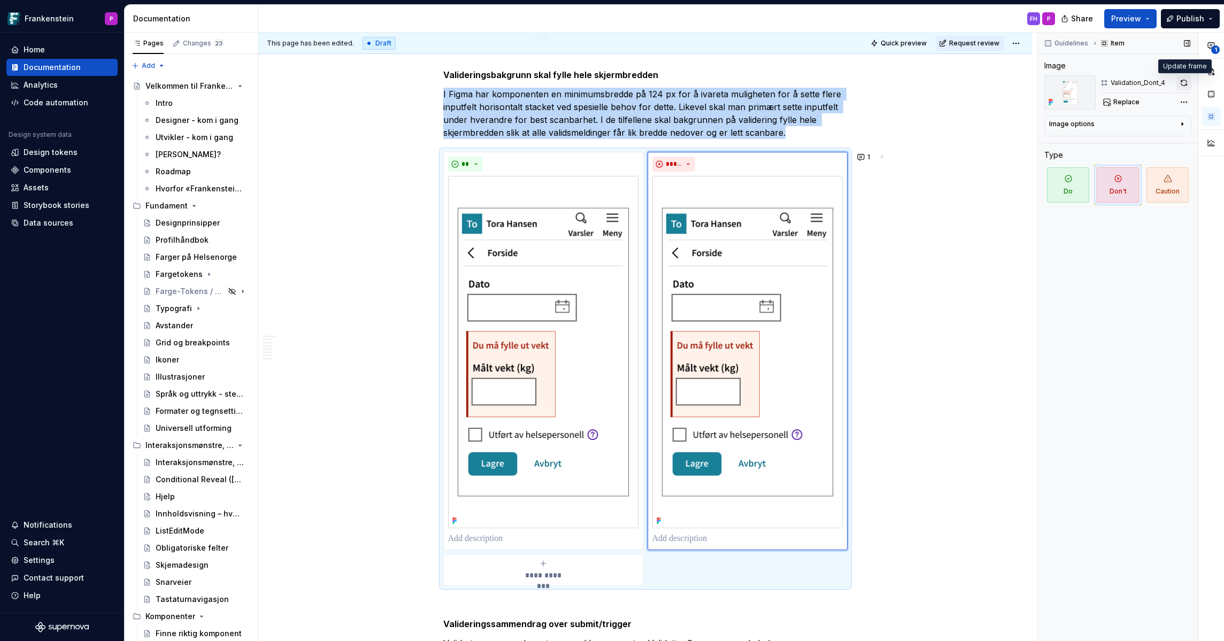
click at [923, 83] on button "button" at bounding box center [1183, 82] width 15 height 15
click at [590, 411] on img at bounding box center [543, 352] width 190 height 352
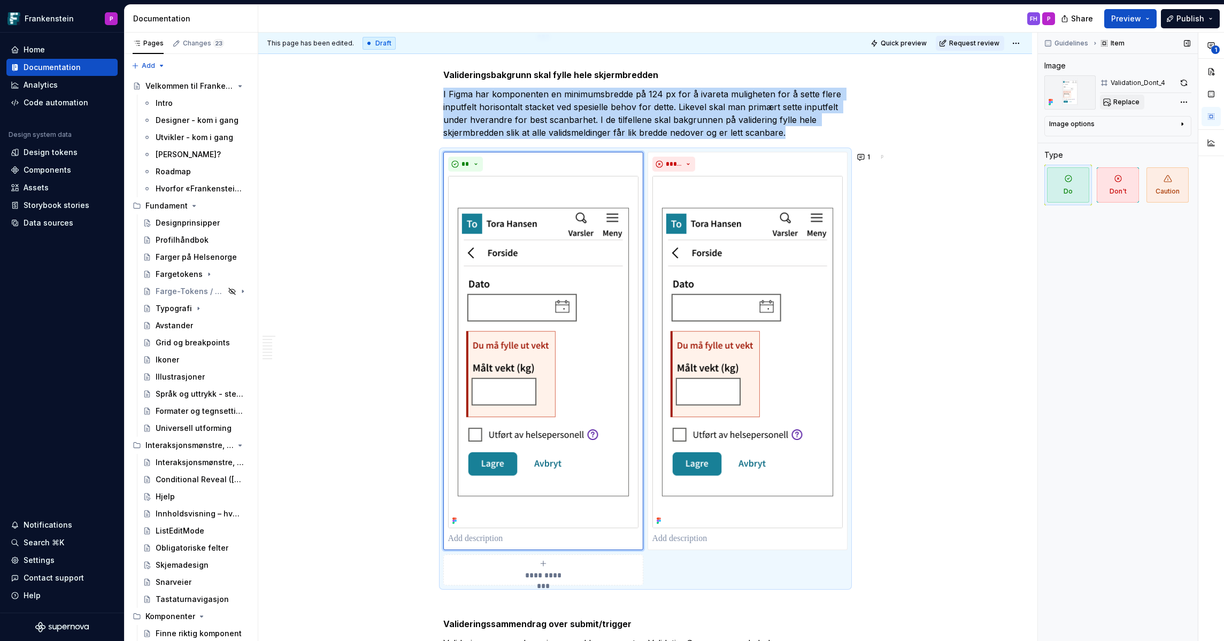
click at [923, 104] on span "Replace" at bounding box center [1126, 102] width 26 height 9
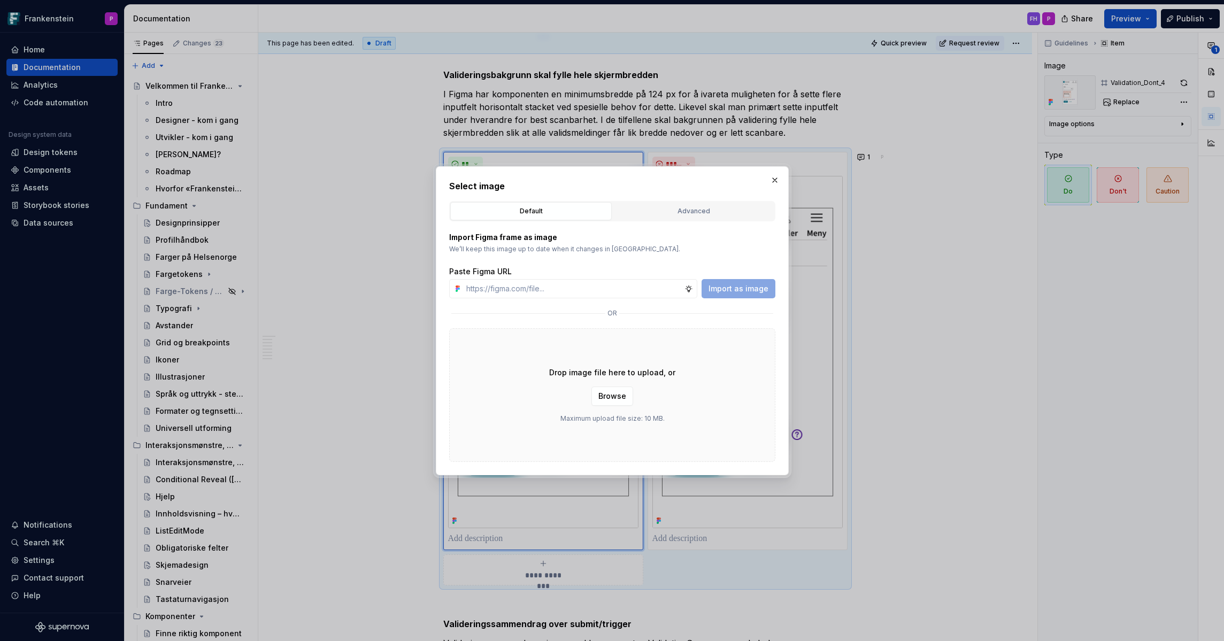
type textarea "*"
click at [693, 218] on button "Advanced" at bounding box center [693, 211] width 161 height 18
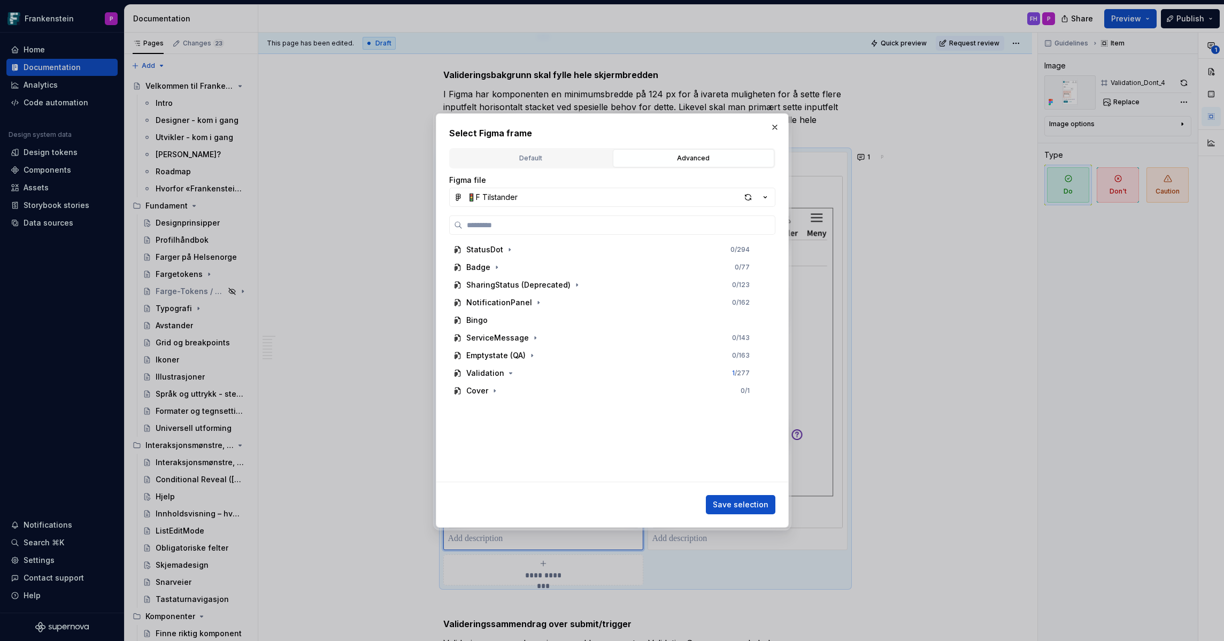
paste input "**********"
type input "**********"
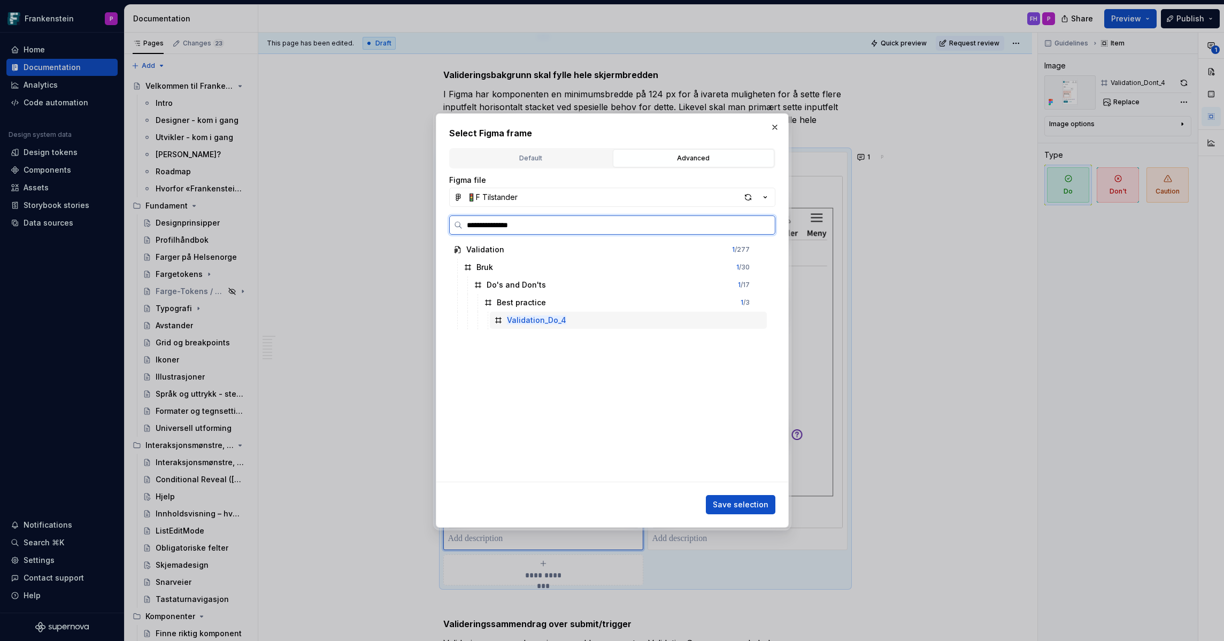
click at [541, 320] on mark "Validation_Do_4" at bounding box center [536, 319] width 59 height 9
click at [729, 482] on span "Save selection" at bounding box center [741, 504] width 56 height 11
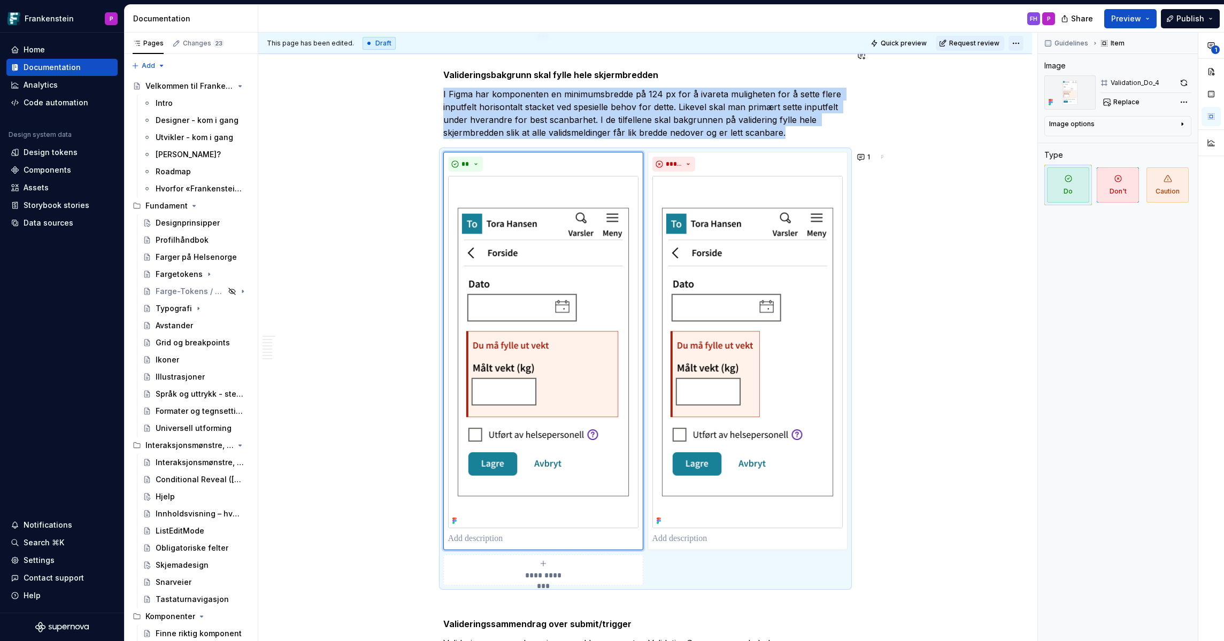
click at [923, 43] on html "Frankenstein P Home Documentation Analytics Code automation Design system data …" at bounding box center [612, 320] width 1224 height 641
click at [923, 111] on div "Ready for publish" at bounding box center [1164, 118] width 109 height 17
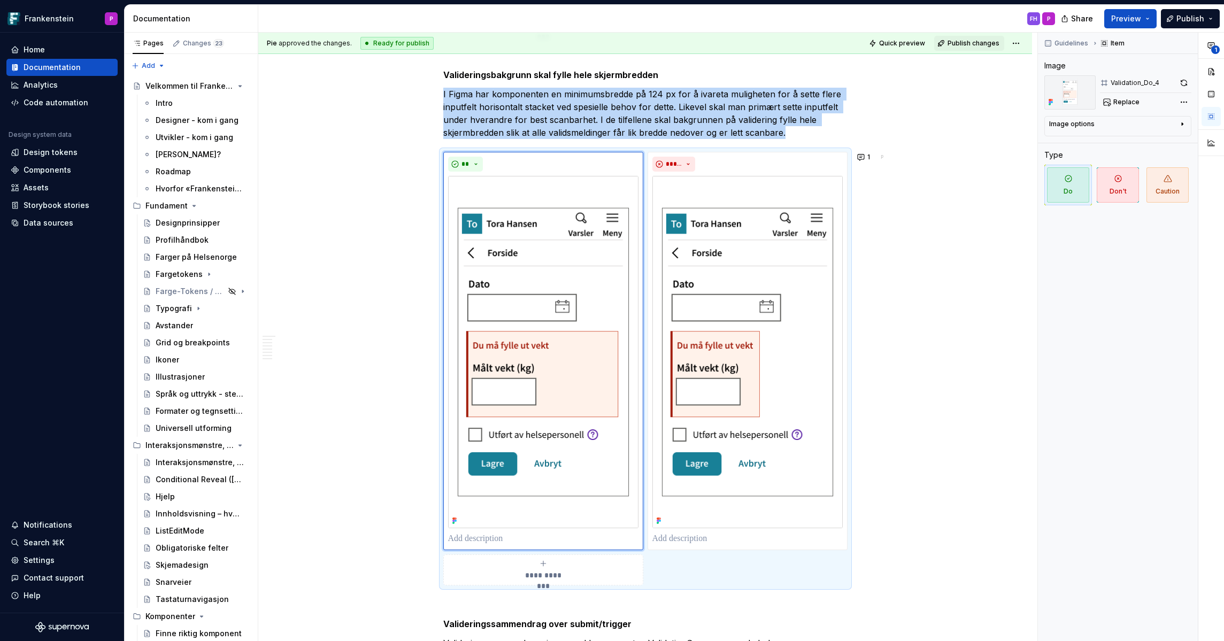
scroll to position [1627, 0]
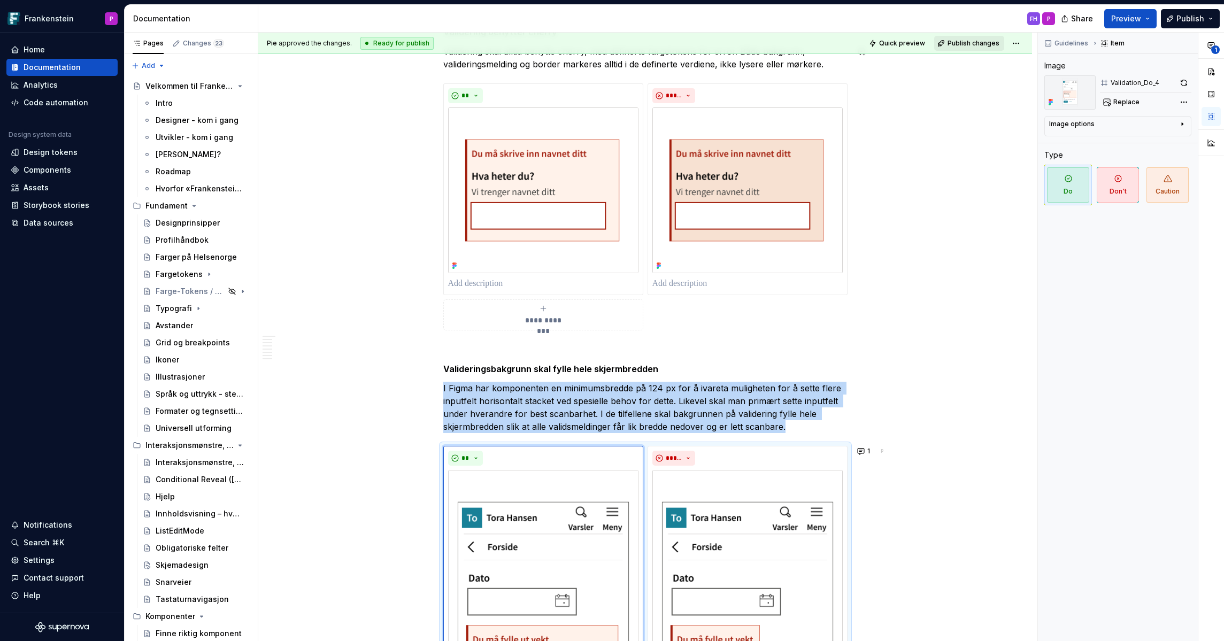
click at [923, 44] on span "Publish changes" at bounding box center [973, 43] width 52 height 9
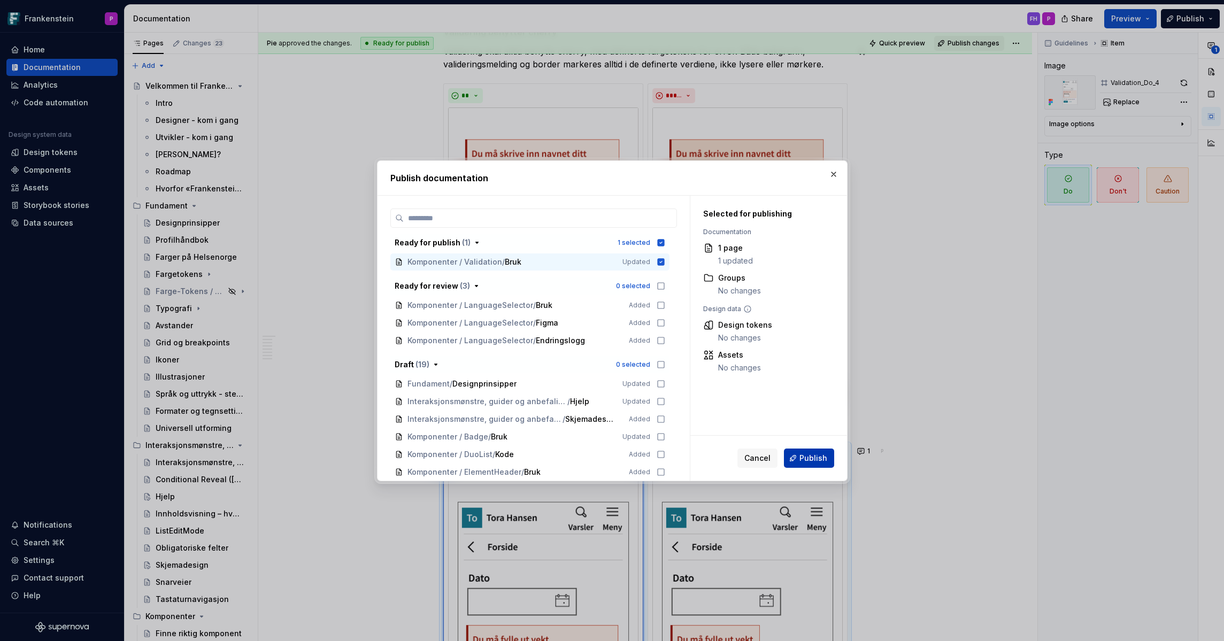
click at [802, 454] on span "Publish" at bounding box center [813, 458] width 28 height 11
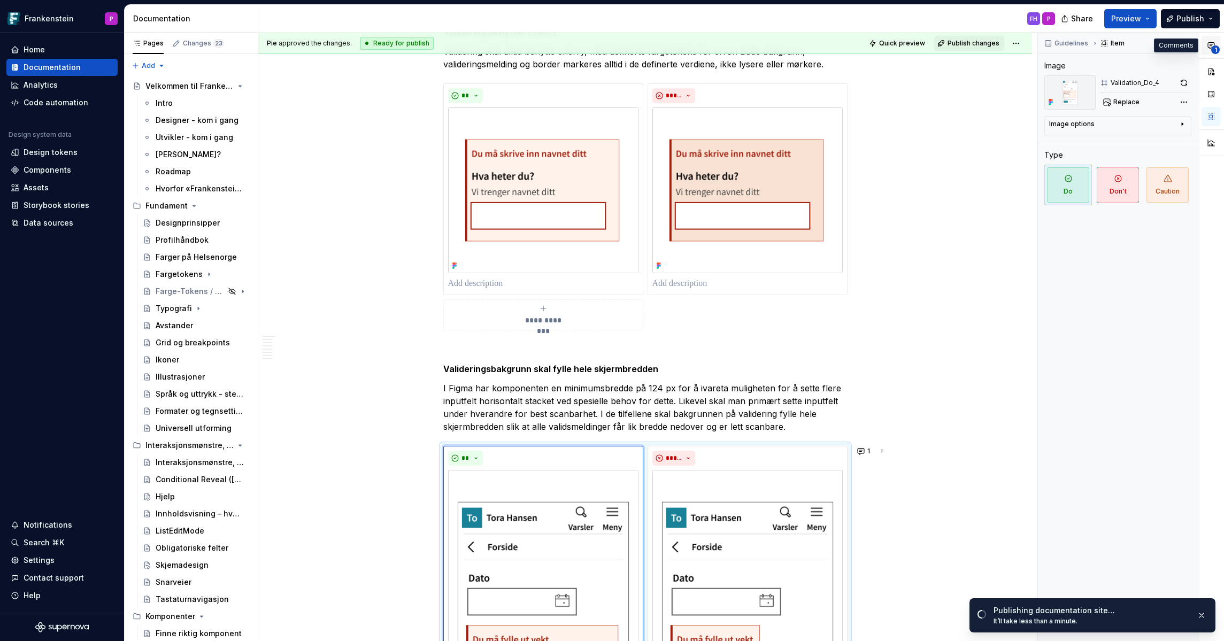
click at [923, 45] on icon "button" at bounding box center [1211, 46] width 6 height 6
type textarea "*"
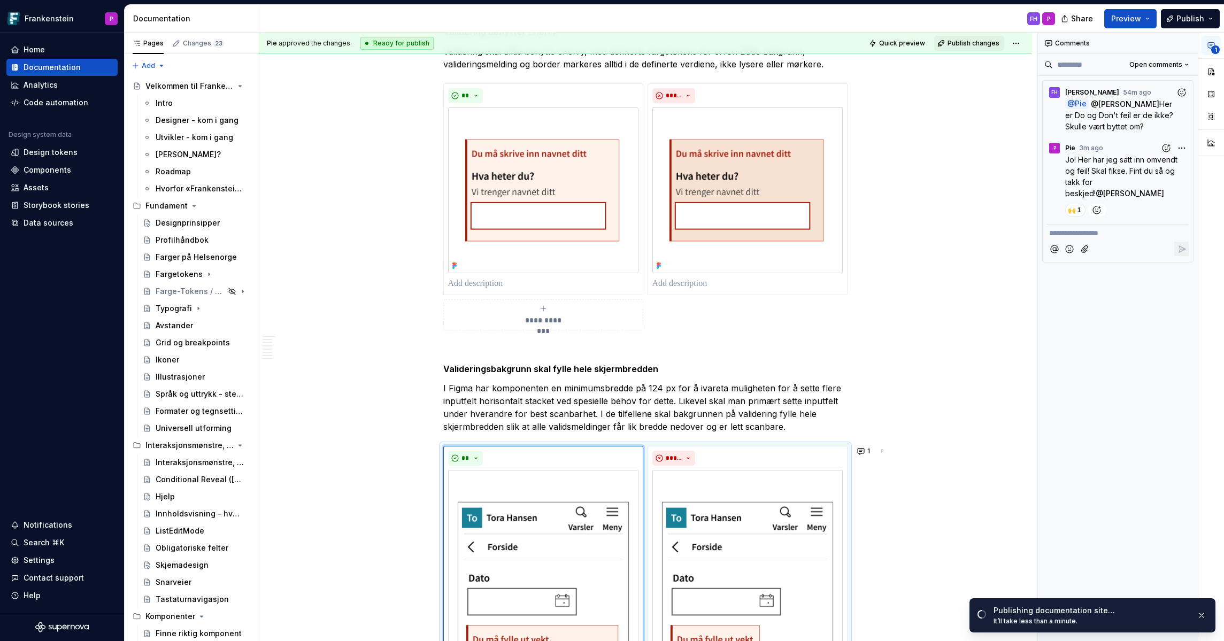
click at [923, 230] on p "**********" at bounding box center [1117, 233] width 137 height 11
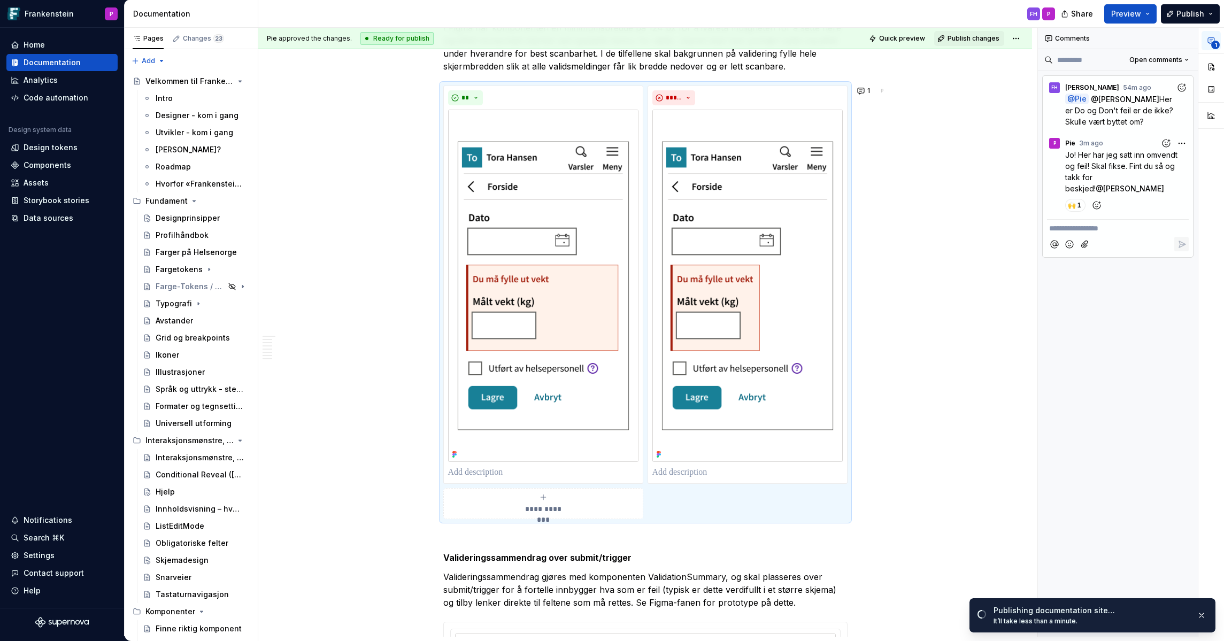
scroll to position [1986, 0]
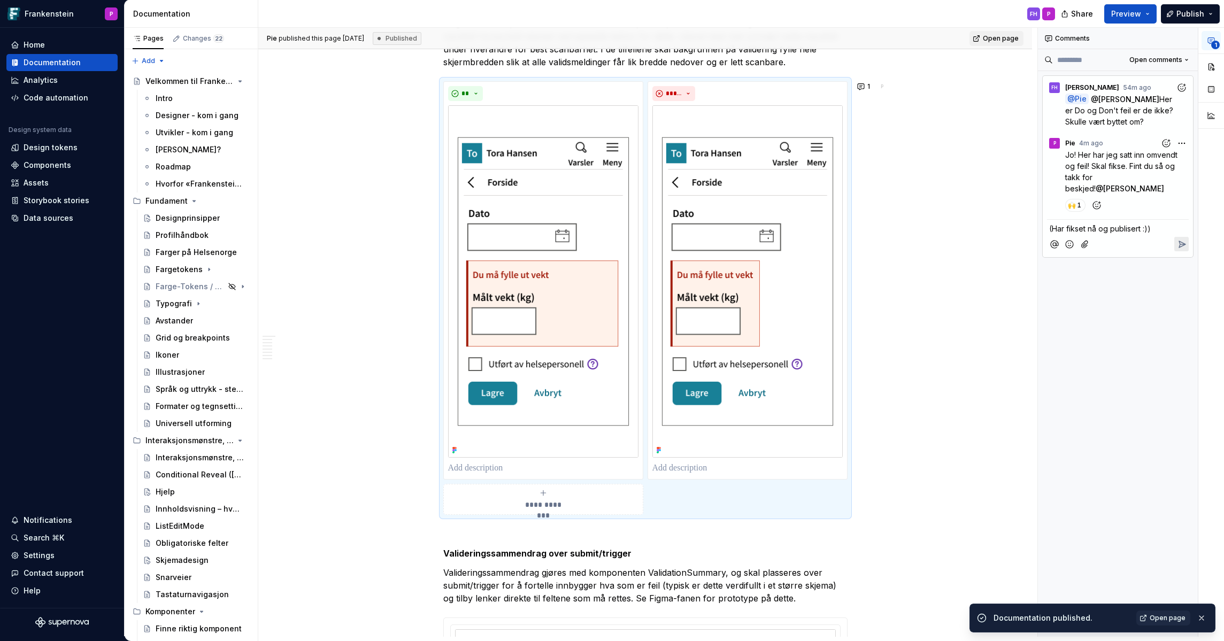
click at [923, 240] on icon "Reply" at bounding box center [1181, 244] width 11 height 11
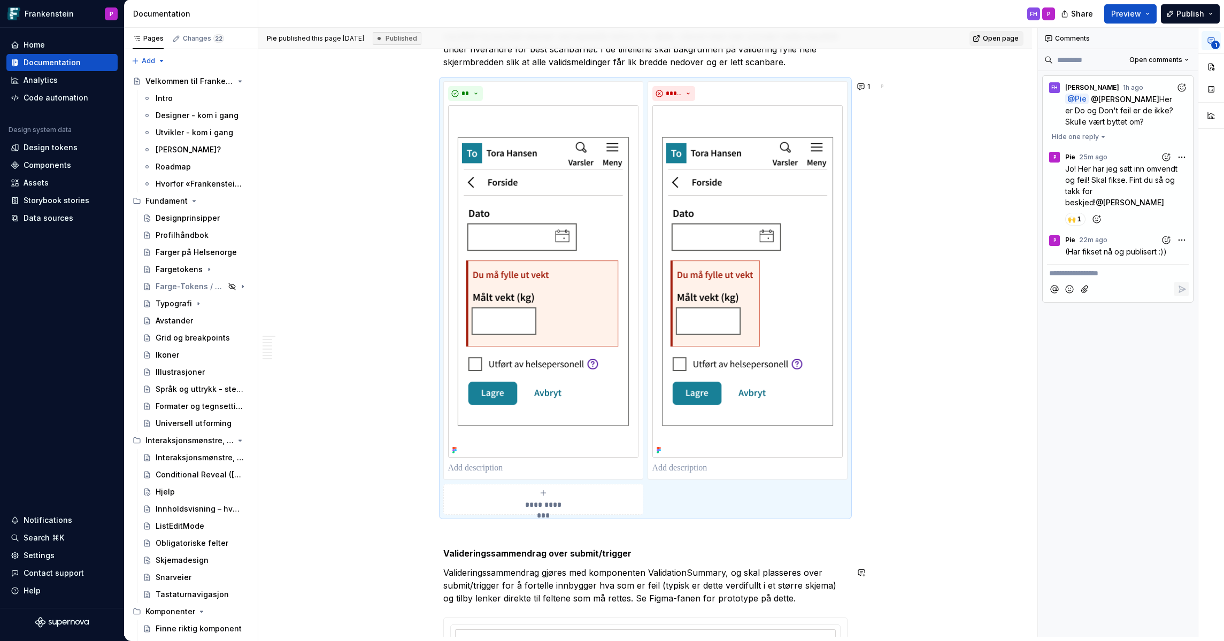
type textarea "*"
